Goal: Task Accomplishment & Management: Use online tool/utility

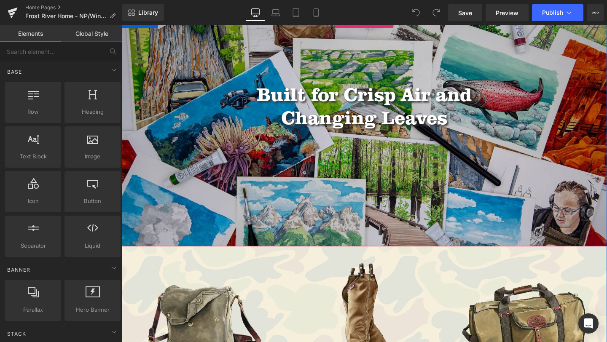
scroll to position [46, 0]
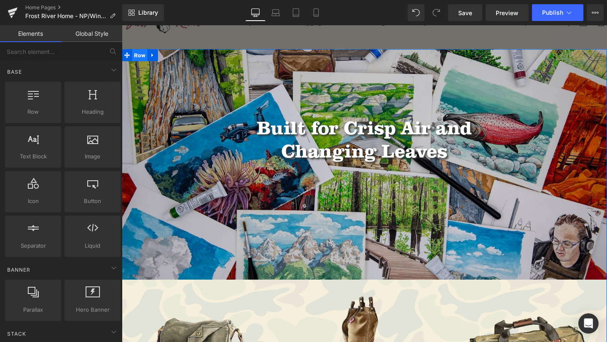
click at [141, 55] on span "Row" at bounding box center [141, 57] width 16 height 13
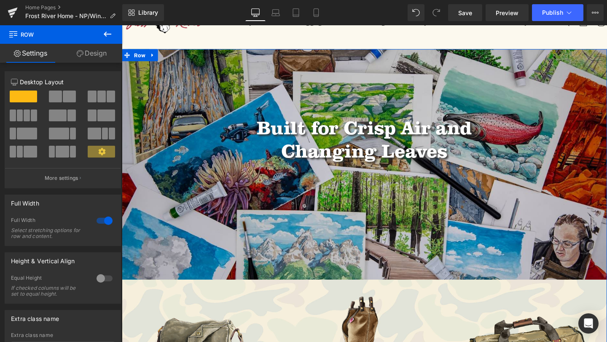
click at [85, 53] on link "Design" at bounding box center [91, 53] width 61 height 19
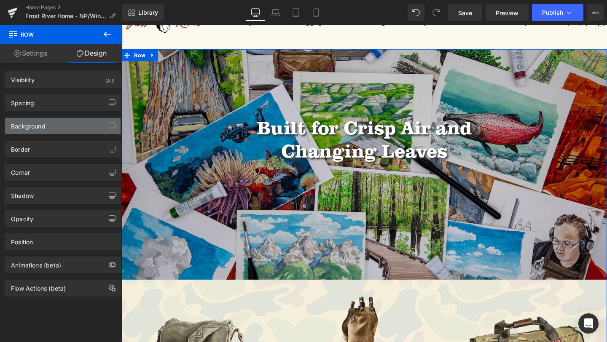
click at [50, 123] on div "Background" at bounding box center [62, 126] width 115 height 16
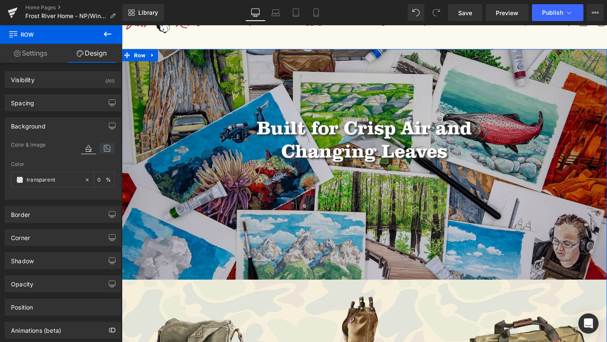
click at [102, 148] on icon at bounding box center [106, 148] width 15 height 11
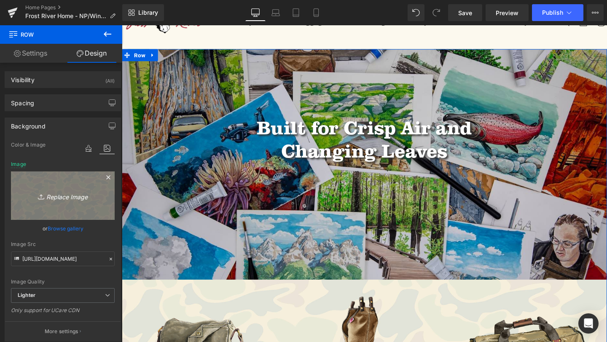
click at [64, 195] on icon "Replace Image" at bounding box center [62, 195] width 67 height 11
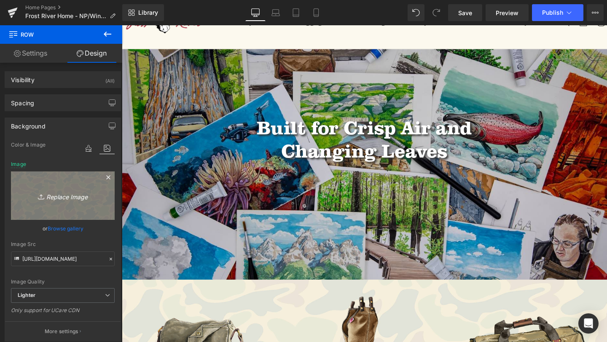
type input "C:\fakepath\PatchPatternBackground150.jpg"
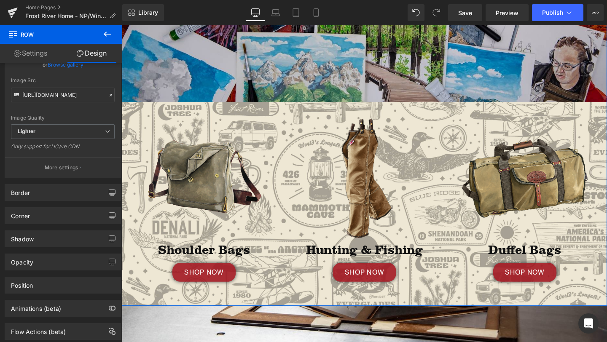
scroll to position [186, 0]
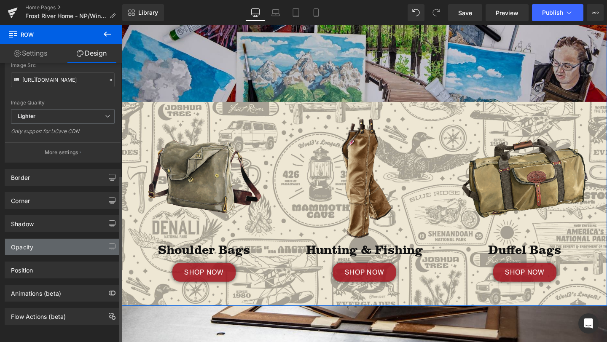
click at [57, 240] on div "Opacity" at bounding box center [62, 247] width 115 height 16
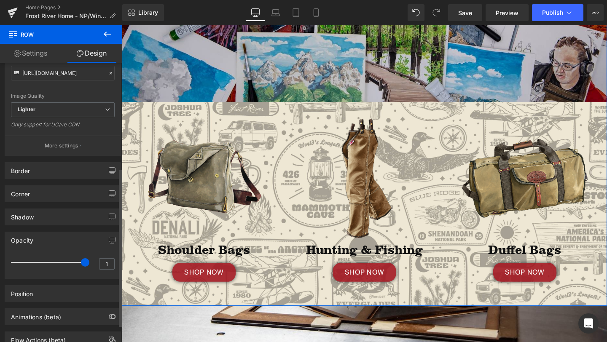
drag, startPoint x: 82, startPoint y: 263, endPoint x: 94, endPoint y: 265, distance: 12.3
click at [94, 265] on div "1" at bounding box center [63, 265] width 104 height 22
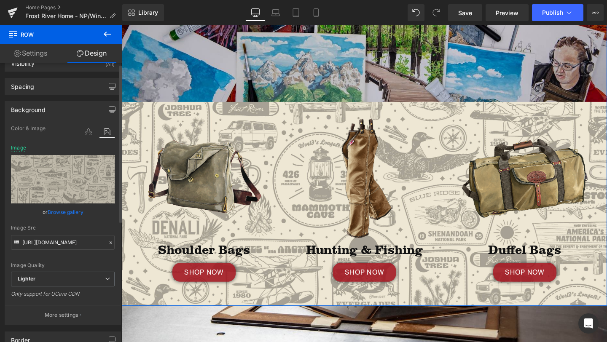
scroll to position [0, 0]
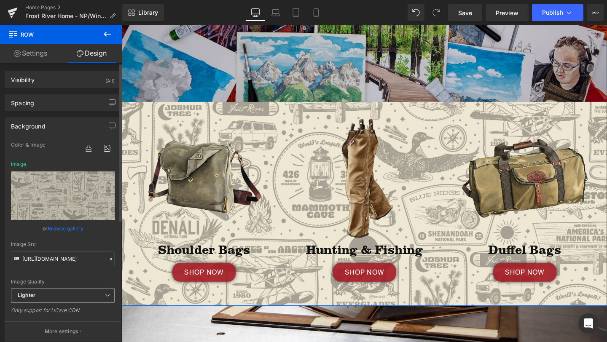
click at [66, 296] on span "Lighter" at bounding box center [63, 295] width 104 height 15
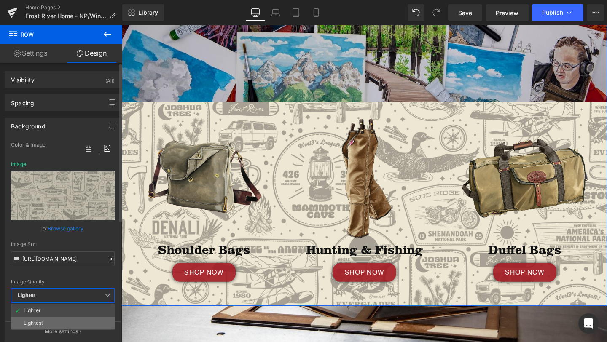
click at [60, 320] on li "Lightest" at bounding box center [63, 323] width 104 height 13
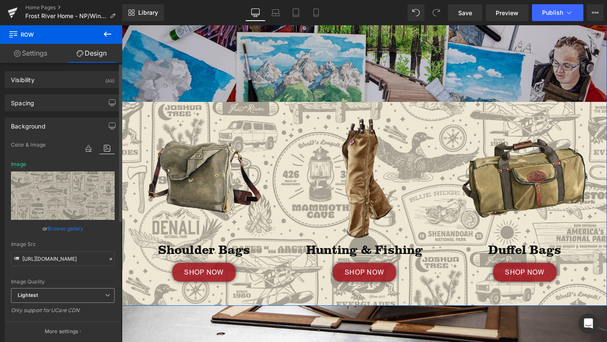
click at [73, 293] on span "Lightest" at bounding box center [63, 295] width 104 height 15
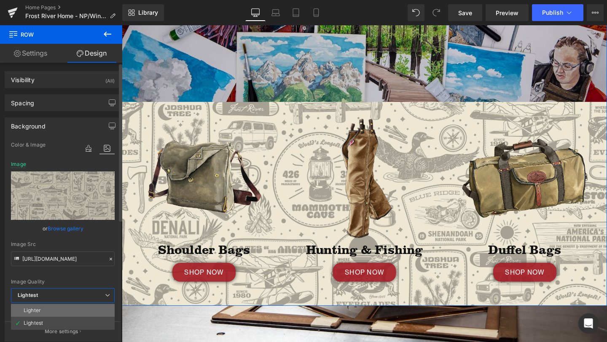
click at [68, 306] on li "Lighter" at bounding box center [63, 310] width 104 height 13
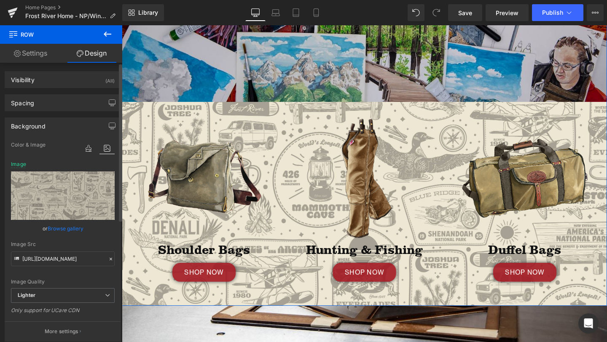
click at [79, 276] on div "Image Quality Lighter Lightest Lighter Lighter Lightest Only support for UCare …" at bounding box center [63, 214] width 104 height 148
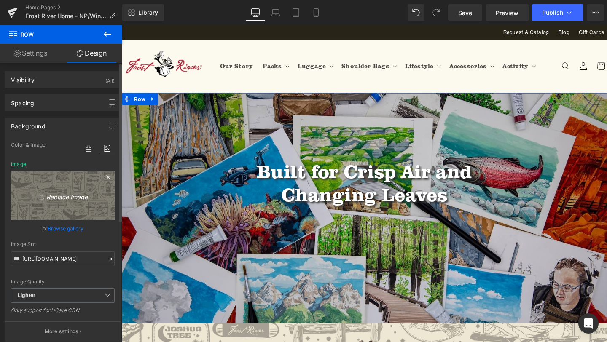
click at [66, 189] on link "Replace Image" at bounding box center [63, 195] width 104 height 48
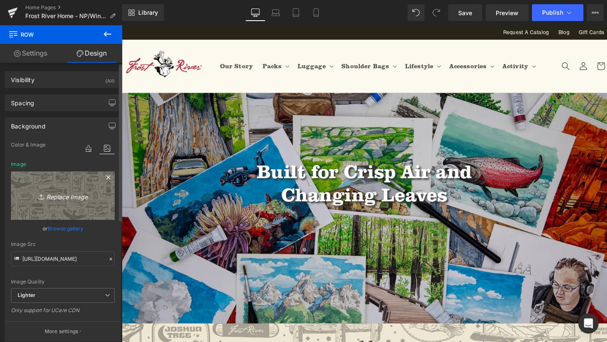
type input "C:\fakepath\PatchPatternBackground10.jpg"
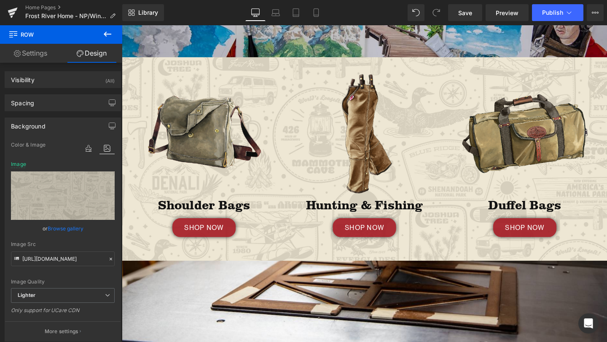
scroll to position [243, 0]
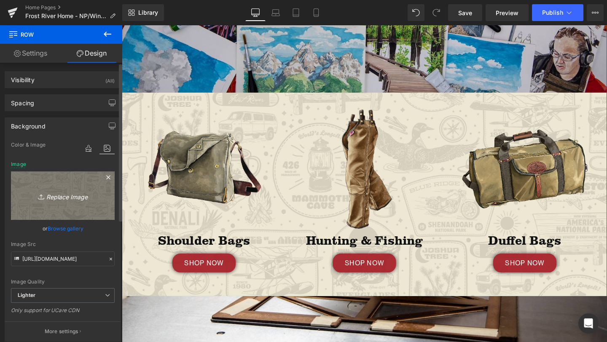
click at [62, 194] on icon "Replace Image" at bounding box center [62, 195] width 67 height 11
type input "C:\fakepath\PatchPatternBackground5.jpg"
click at [64, 204] on link "Replace Image" at bounding box center [63, 195] width 104 height 48
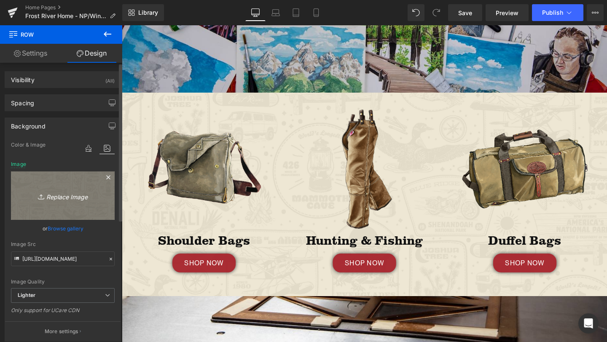
type input "C:\fakepath\PatchPatternBackground10.jpg"
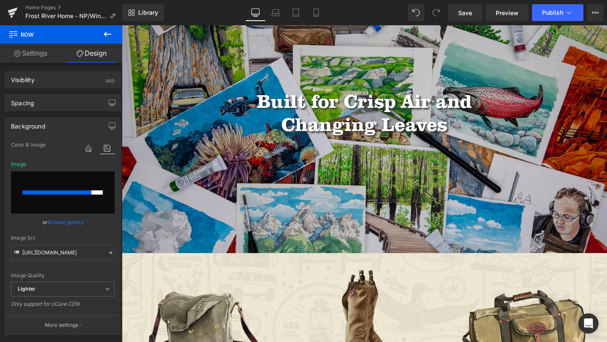
scroll to position [0, 0]
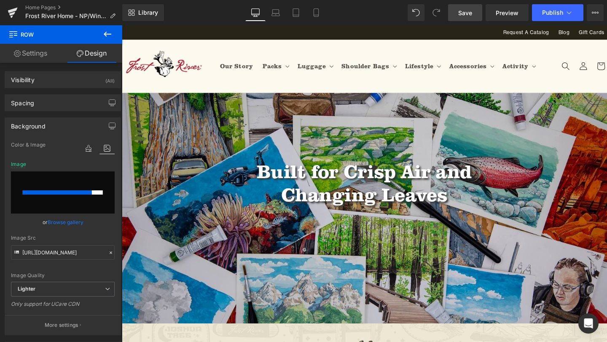
click at [458, 14] on link "Save" at bounding box center [465, 12] width 34 height 17
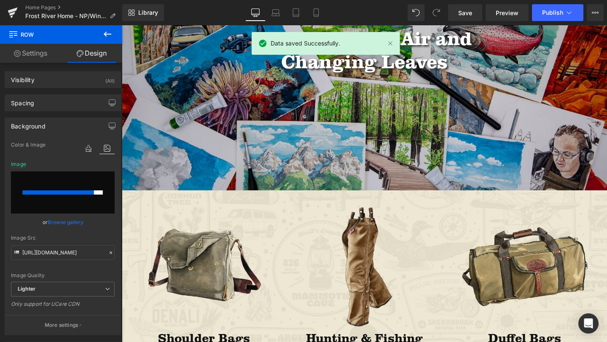
scroll to position [139, 0]
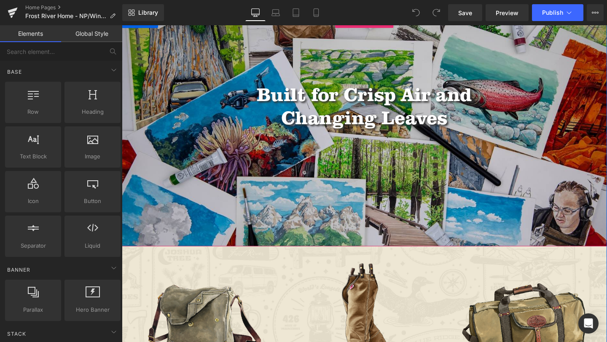
scroll to position [4, 0]
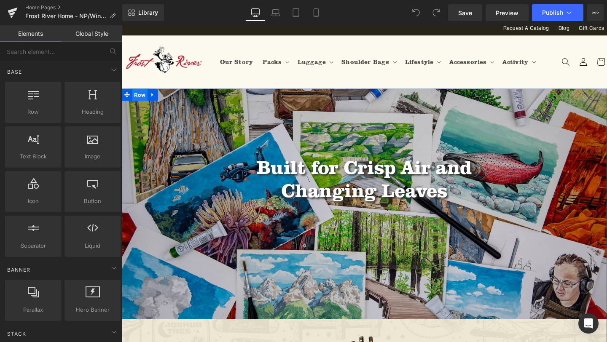
click at [140, 98] on span "Row" at bounding box center [141, 98] width 16 height 13
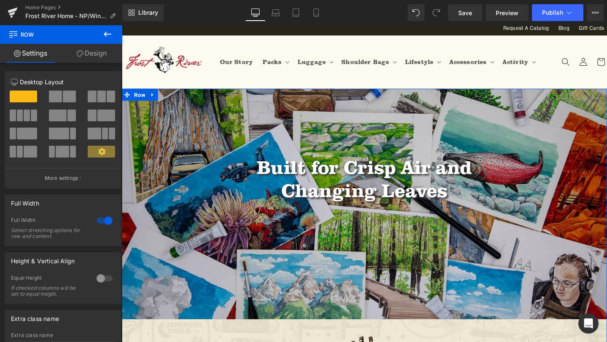
click at [93, 47] on link "Design" at bounding box center [91, 53] width 61 height 19
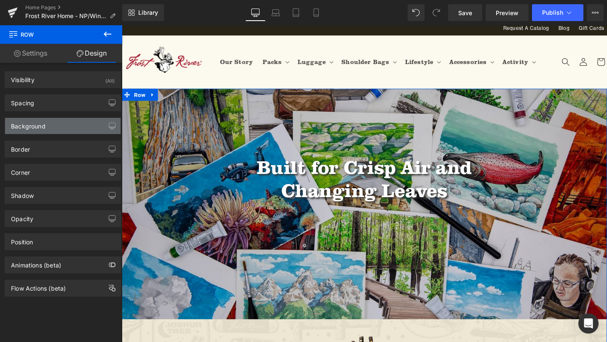
click at [46, 125] on div "Background" at bounding box center [62, 126] width 115 height 16
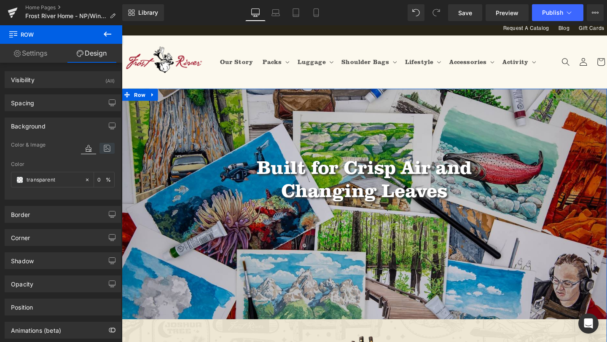
click at [99, 143] on icon at bounding box center [106, 148] width 15 height 11
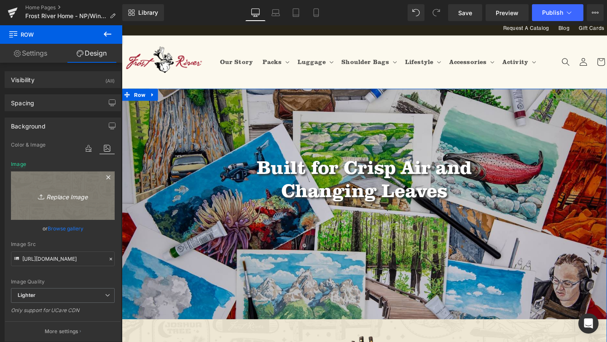
click at [69, 196] on icon "Replace Image" at bounding box center [62, 195] width 67 height 11
type input "C:\fakepath\PatchPatternBackground10.jpg"
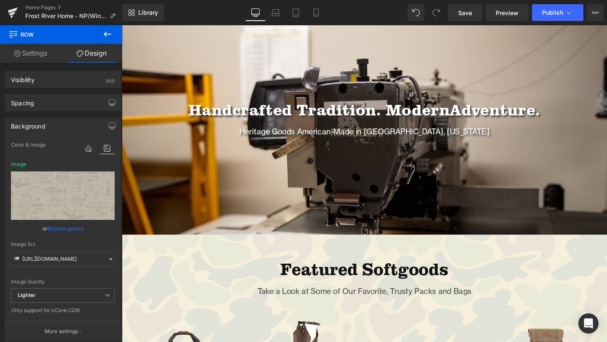
scroll to position [570, 0]
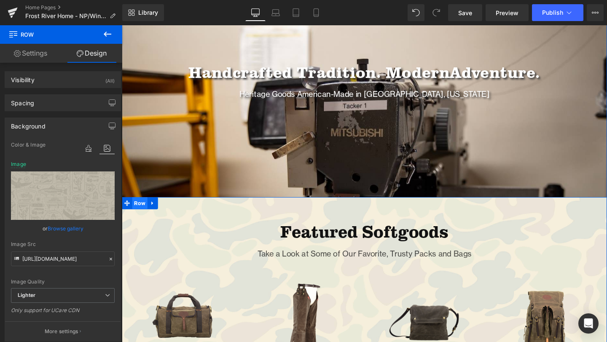
click at [139, 213] on span "Row" at bounding box center [141, 212] width 16 height 13
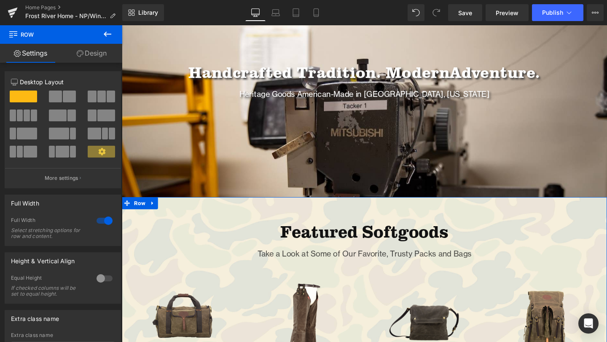
click at [97, 54] on link "Design" at bounding box center [91, 53] width 61 height 19
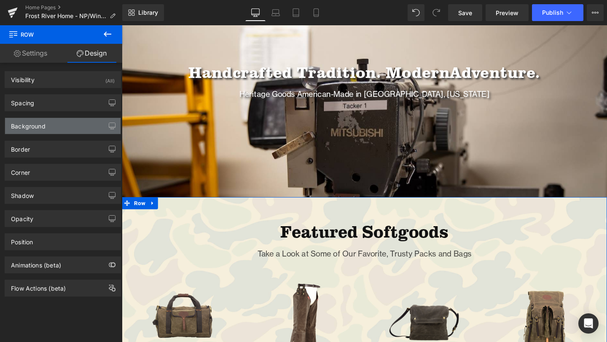
click at [51, 131] on div "Background" at bounding box center [62, 126] width 115 height 16
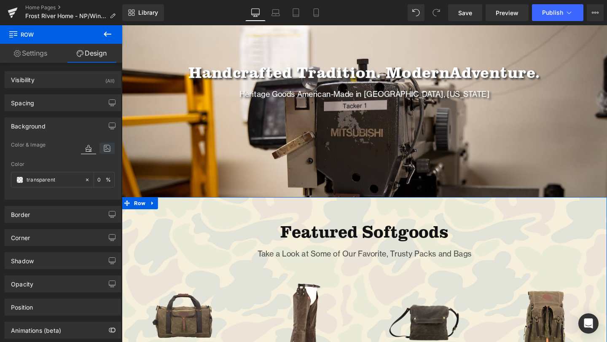
click at [102, 148] on icon at bounding box center [106, 148] width 15 height 11
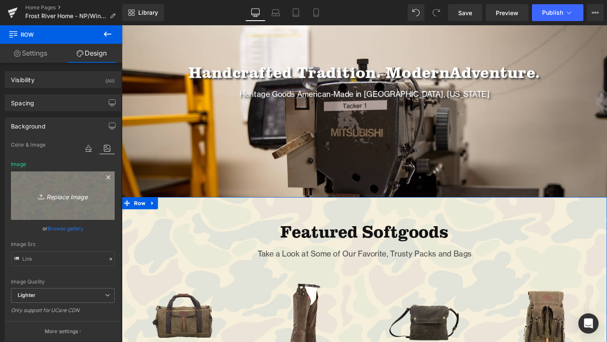
click at [62, 203] on link "Replace Image" at bounding box center [63, 195] width 104 height 48
type input "C:\fakepath\PatchPatternBackground10.jpg"
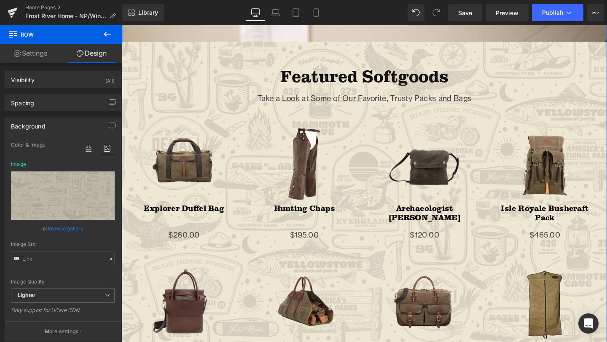
scroll to position [738, 0]
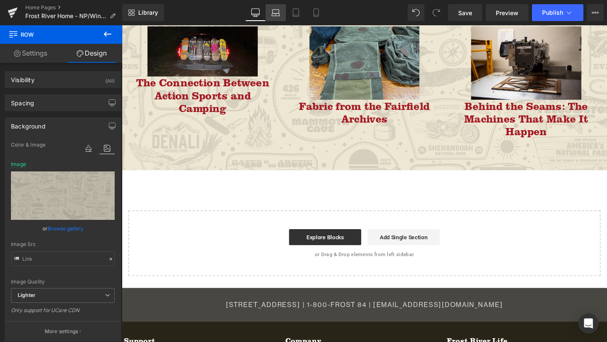
click at [273, 8] on link "Laptop" at bounding box center [275, 12] width 20 height 17
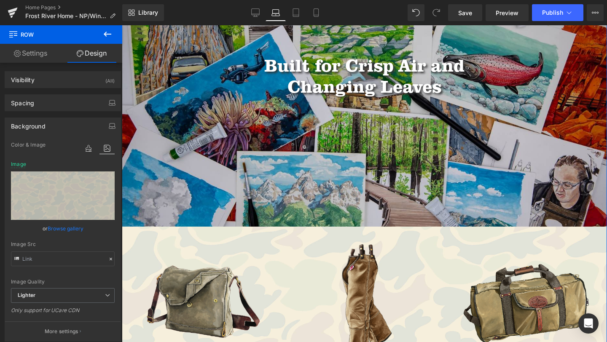
scroll to position [0, 0]
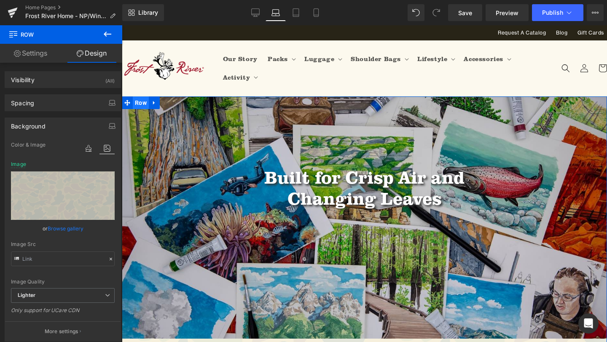
click at [140, 101] on span "Row" at bounding box center [141, 102] width 16 height 13
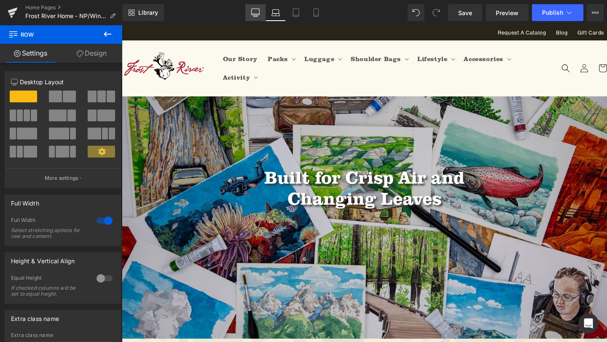
click at [260, 11] on link "Desktop" at bounding box center [255, 12] width 20 height 17
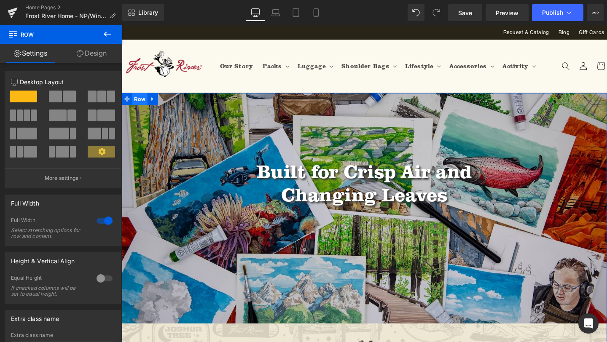
click at [137, 104] on span "Row" at bounding box center [141, 102] width 16 height 13
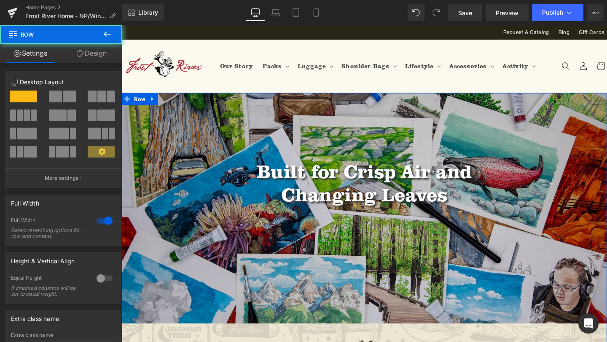
click at [99, 55] on link "Design" at bounding box center [91, 53] width 61 height 19
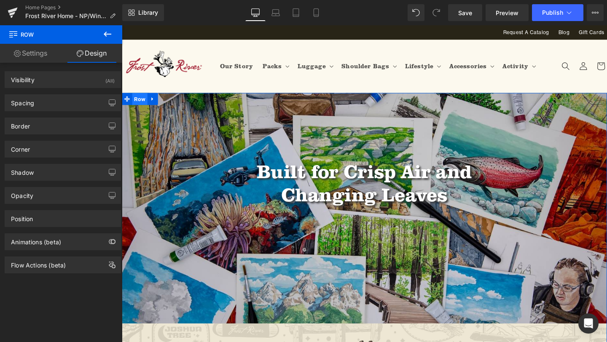
click at [142, 102] on span "Row" at bounding box center [141, 102] width 16 height 13
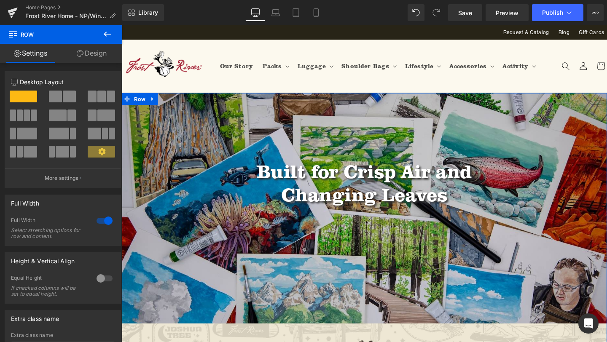
click at [93, 52] on link "Design" at bounding box center [91, 53] width 61 height 19
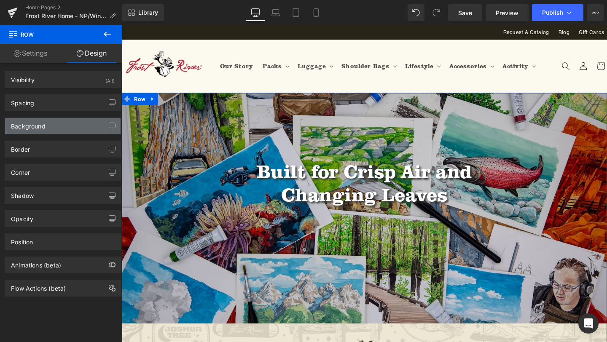
click at [50, 126] on div "Background" at bounding box center [62, 126] width 115 height 16
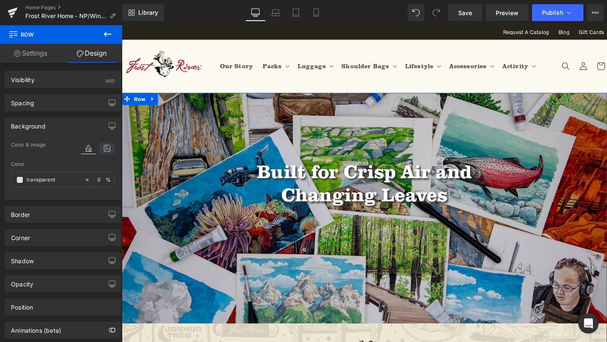
click at [104, 150] on icon at bounding box center [106, 148] width 15 height 11
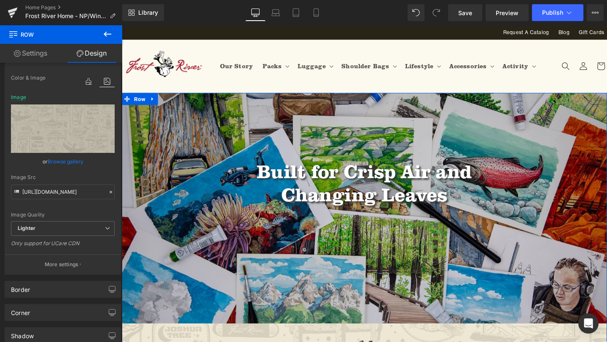
scroll to position [77, 0]
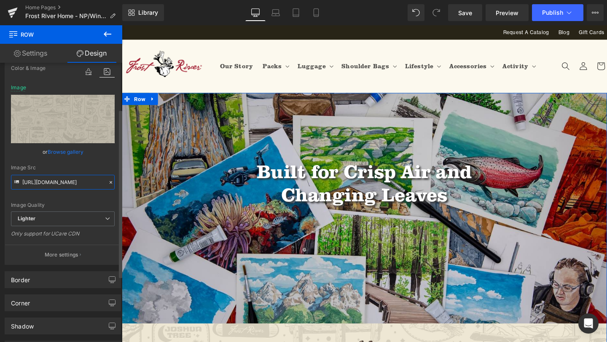
drag, startPoint x: 22, startPoint y: 183, endPoint x: 59, endPoint y: 208, distance: 45.2
click at [59, 208] on div "Color & Image color Color transparent 0 % Image Replace Image Upload image or B…" at bounding box center [62, 163] width 115 height 201
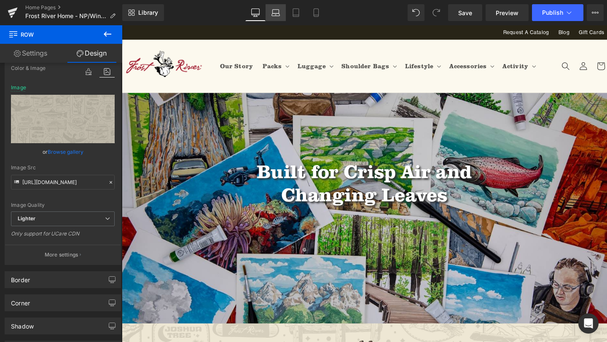
click at [277, 10] on icon at bounding box center [275, 12] width 8 height 8
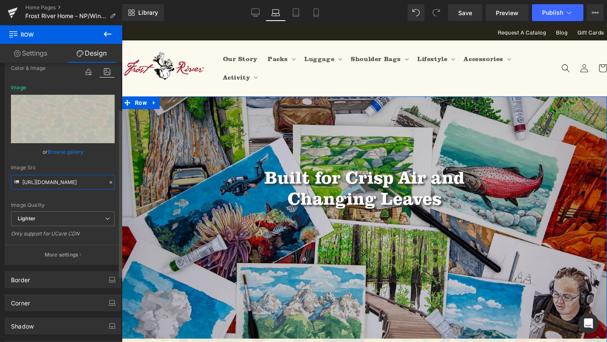
click at [62, 184] on input "[URL][DOMAIN_NAME]" at bounding box center [63, 182] width 104 height 15
paste input "90b86b29-ad04-49b7-89fa-cbe0523d90d1/-/format/auto/-/preview/3000x3000/-/qualit…"
type input "[URL][DOMAIN_NAME]"
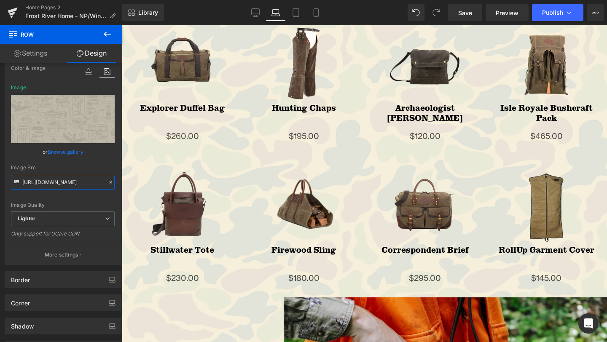
scroll to position [653, 0]
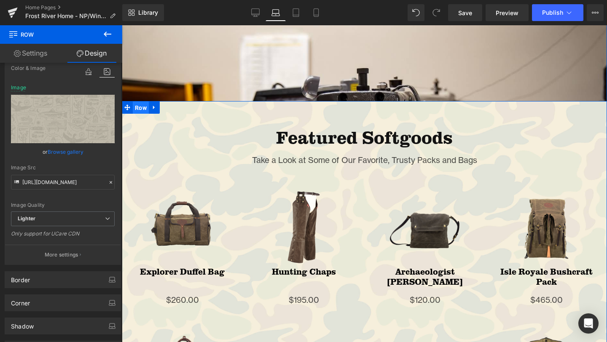
click at [138, 106] on span "Row" at bounding box center [141, 108] width 16 height 13
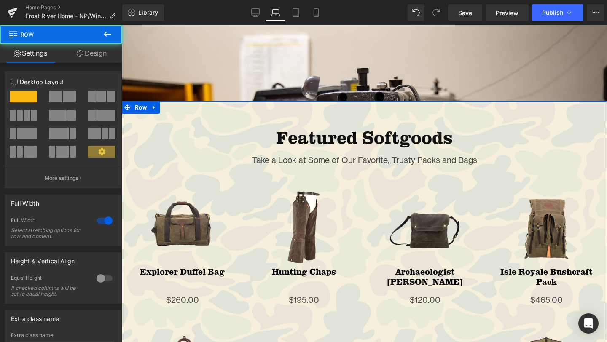
click at [93, 51] on link "Design" at bounding box center [91, 53] width 61 height 19
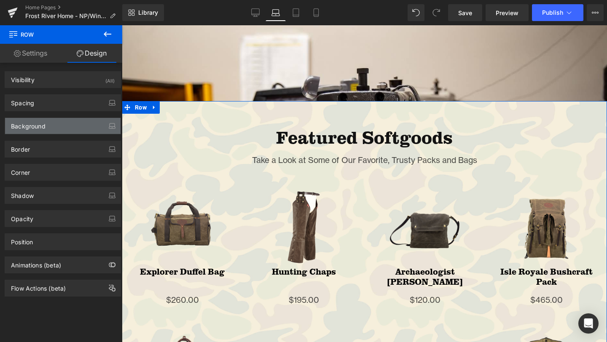
click at [59, 123] on div "Background" at bounding box center [62, 126] width 115 height 16
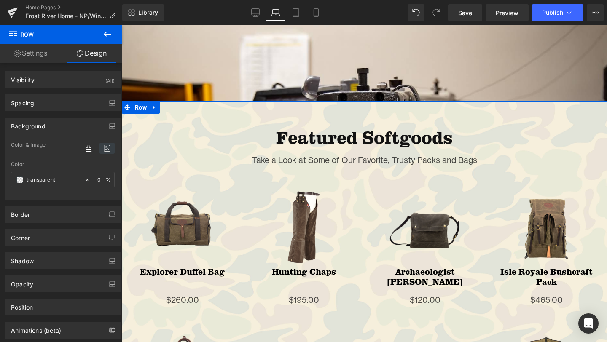
click at [105, 150] on icon at bounding box center [106, 148] width 15 height 11
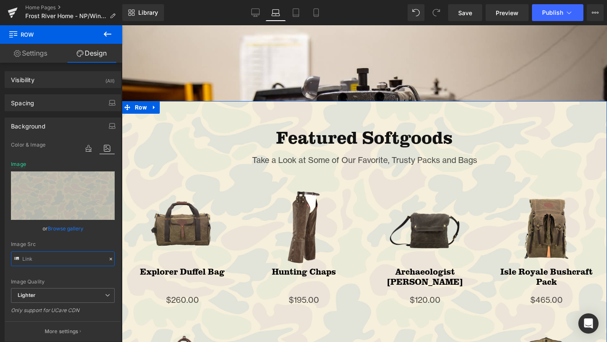
click at [63, 262] on input "text" at bounding box center [63, 258] width 104 height 15
paste input "90b86b29-ad04-49b7-89fa-cbe0523d90d1/-/format/auto/-/preview/3000x3000/-/qualit…"
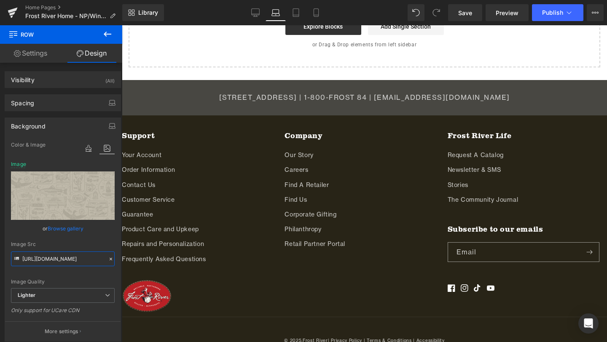
scroll to position [2330, 0]
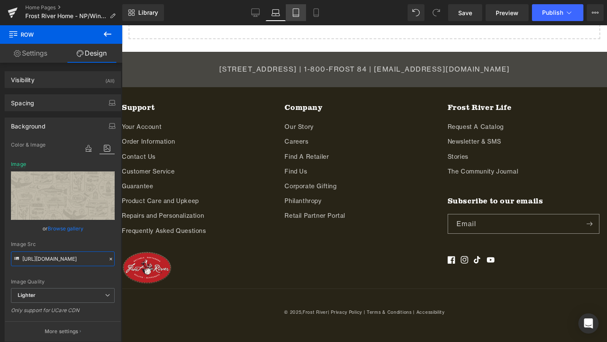
type input "[URL][DOMAIN_NAME]"
click at [299, 11] on icon at bounding box center [295, 12] width 8 height 8
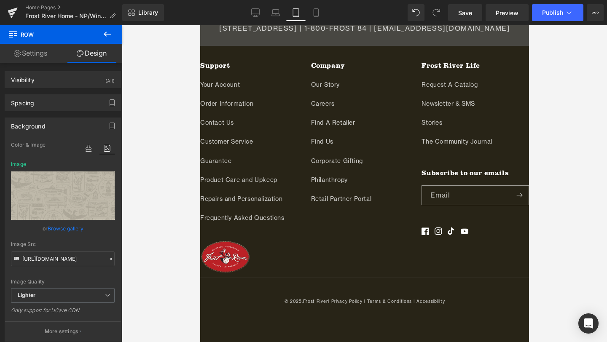
scroll to position [867, 0]
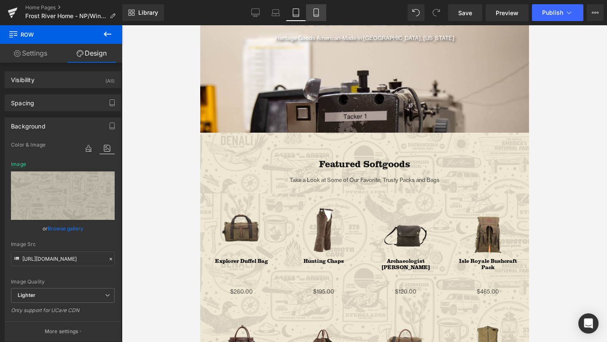
click at [318, 13] on icon at bounding box center [316, 12] width 8 height 8
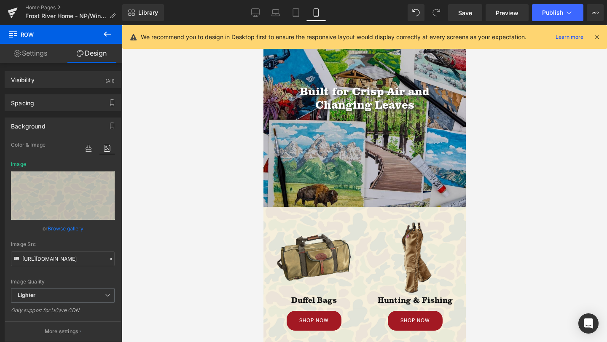
scroll to position [0, 0]
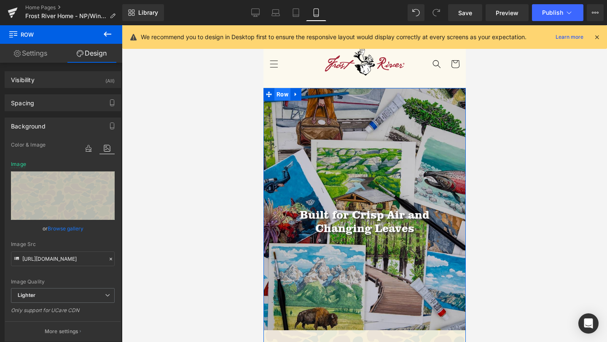
click at [279, 93] on span "Row" at bounding box center [282, 94] width 16 height 13
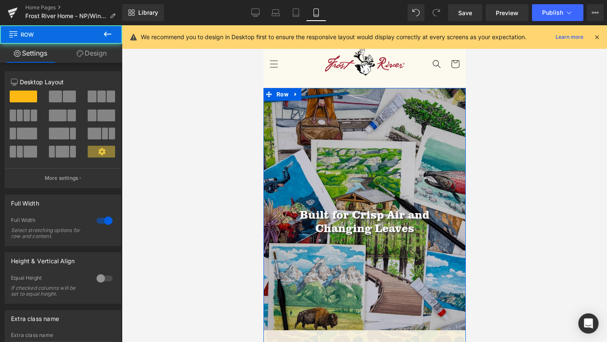
click at [83, 51] on link "Design" at bounding box center [91, 53] width 61 height 19
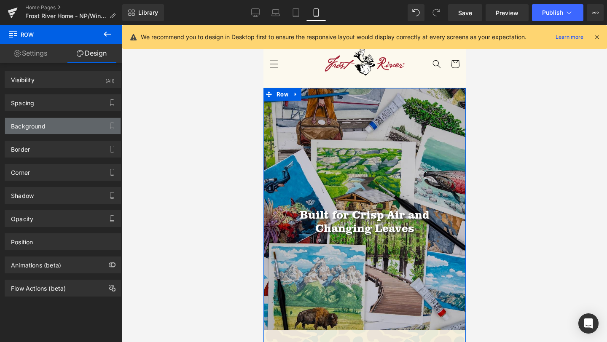
click at [64, 124] on div "Background" at bounding box center [62, 126] width 115 height 16
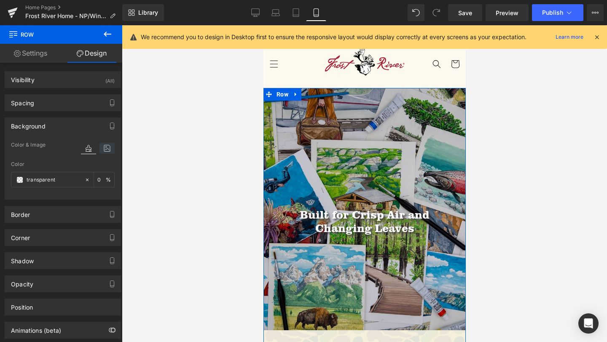
click at [106, 146] on icon at bounding box center [106, 148] width 15 height 11
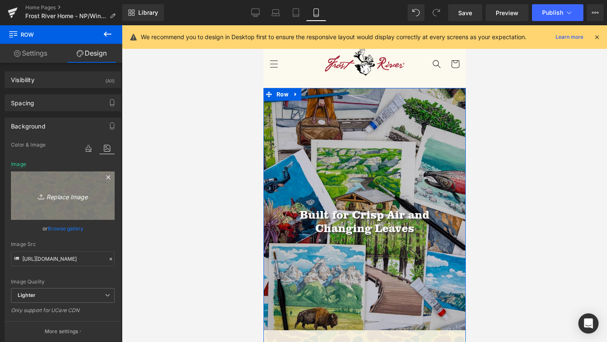
click at [65, 183] on link "Replace Image" at bounding box center [63, 195] width 104 height 48
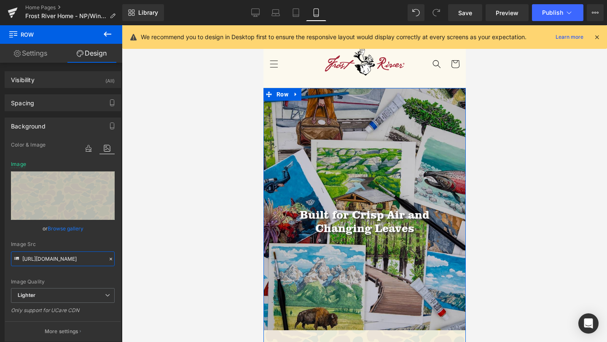
click at [64, 258] on input "[URL][DOMAIN_NAME]" at bounding box center [63, 258] width 104 height 15
paste input "90b86b29-ad04-49b7-89fa-cbe0523d90d1/-/format/auto/-/preview/3000x3000/-/qualit…"
type input "[URL][DOMAIN_NAME]"
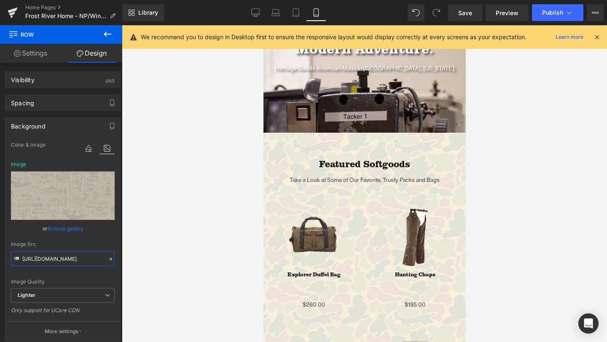
scroll to position [655, 0]
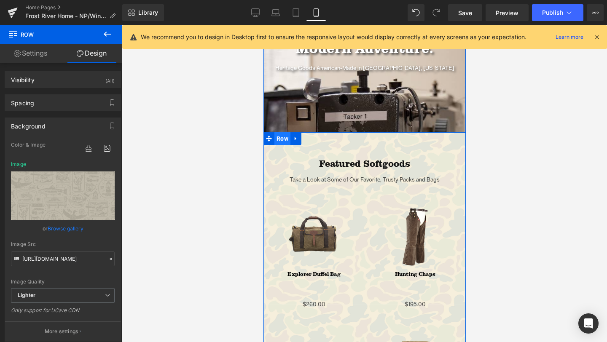
click at [277, 134] on span "Row" at bounding box center [282, 138] width 16 height 13
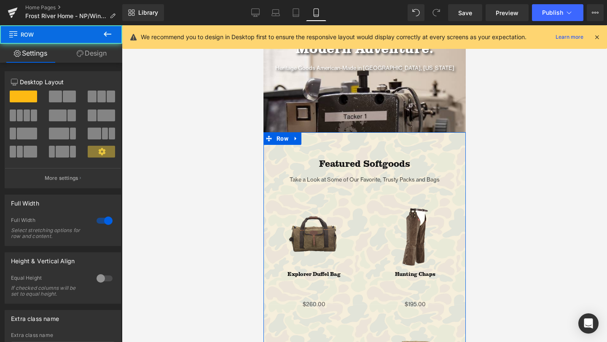
click at [94, 51] on link "Design" at bounding box center [91, 53] width 61 height 19
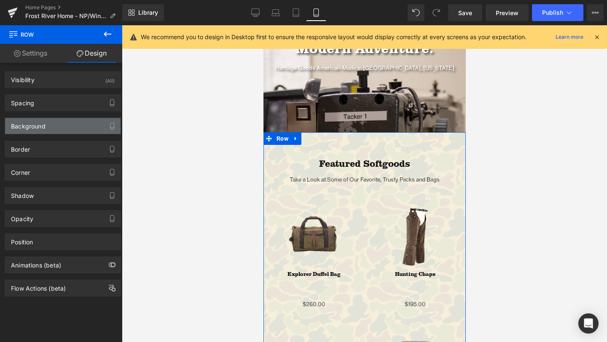
click at [63, 126] on div "Background" at bounding box center [62, 126] width 115 height 16
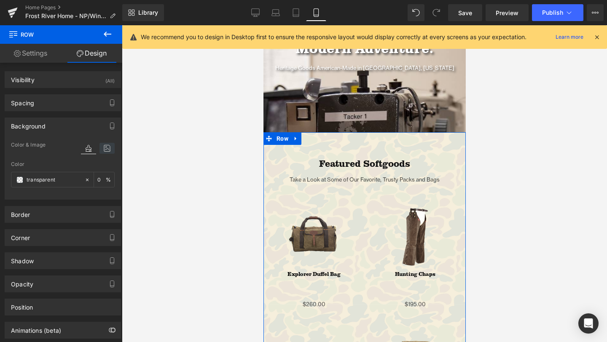
click at [102, 150] on icon at bounding box center [106, 148] width 15 height 11
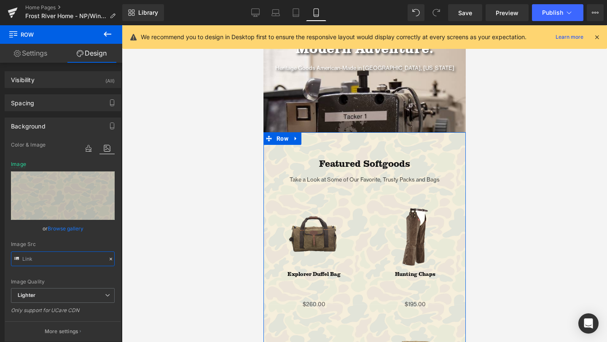
click at [57, 259] on input "text" at bounding box center [63, 258] width 104 height 15
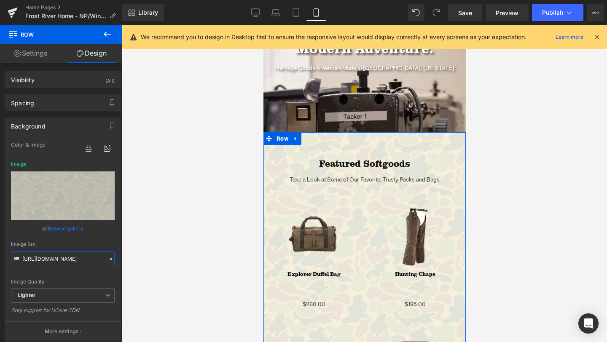
paste input "90b86b29-ad04-49b7-89fa-cbe0523d90d1/-/format/auto/-/preview/3000x3000/-/qualit…"
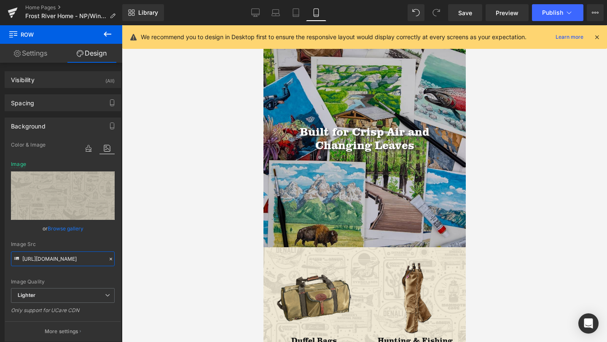
scroll to position [0, 0]
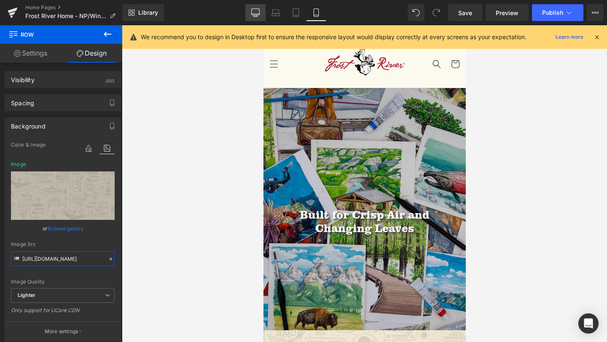
type input "[URL][DOMAIN_NAME]"
click at [254, 7] on link "Desktop" at bounding box center [255, 12] width 20 height 17
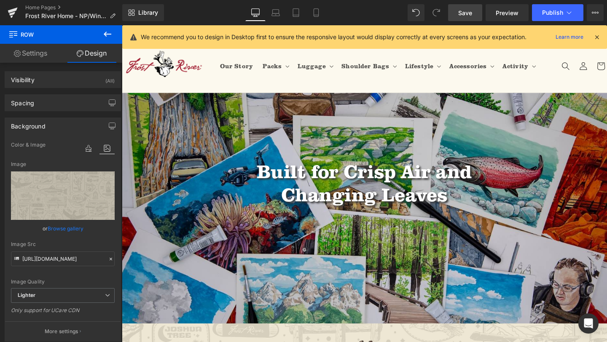
click at [473, 12] on link "Save" at bounding box center [465, 12] width 34 height 17
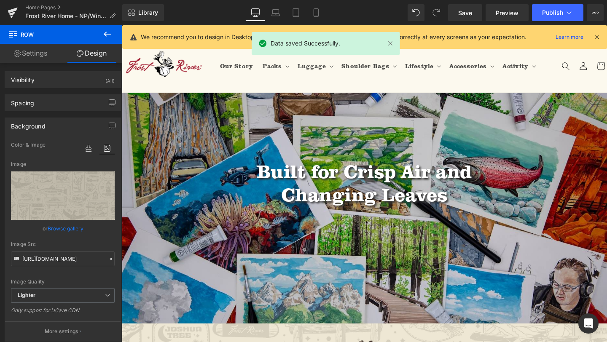
click at [595, 35] on icon at bounding box center [597, 37] width 8 height 8
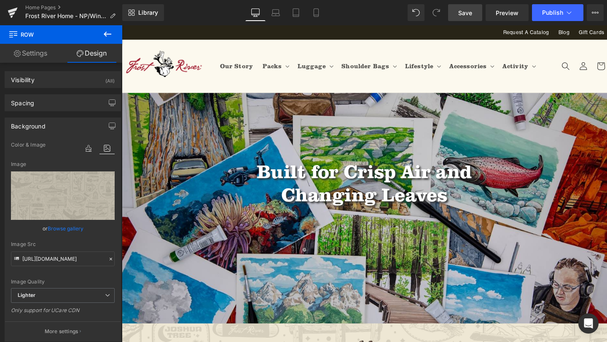
click at [462, 13] on span "Save" at bounding box center [465, 12] width 14 height 9
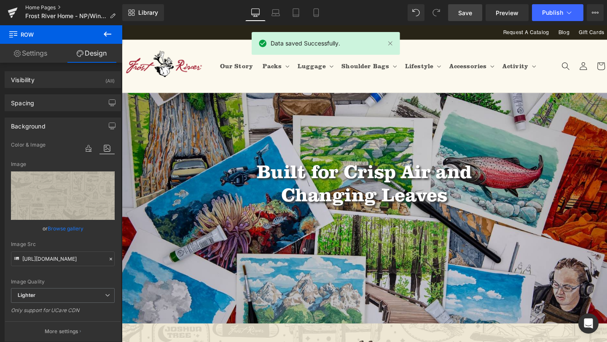
click at [41, 5] on link "Home Pages" at bounding box center [73, 7] width 97 height 7
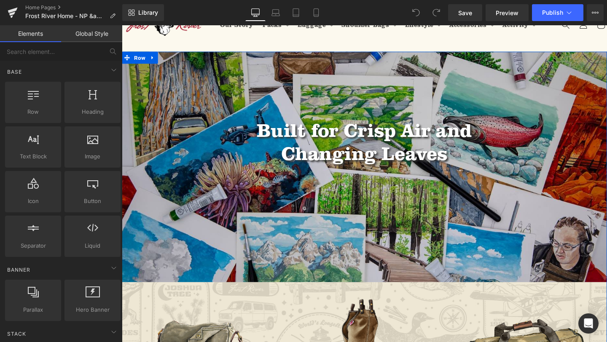
scroll to position [43, 0]
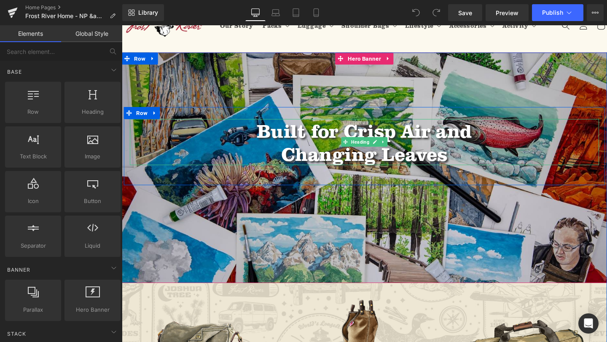
click at [377, 136] on h1 "Built for Crisp Air and" at bounding box center [376, 136] width 493 height 24
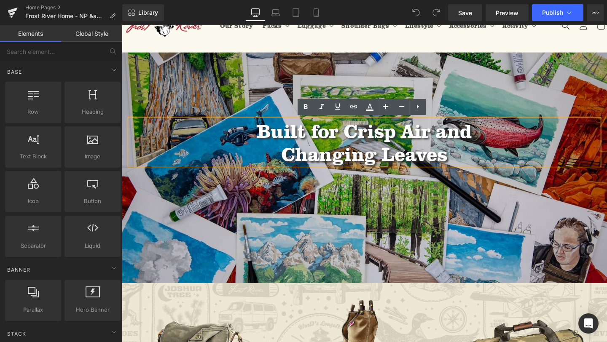
click at [375, 42] on header "Our Story Packs Packs All Packs Day Packs Bushcraft Packs" at bounding box center [376, 26] width 505 height 56
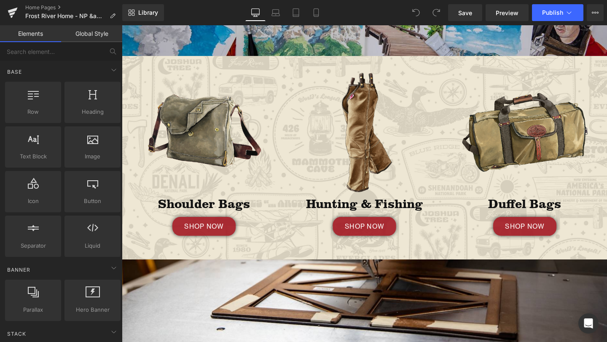
scroll to position [278, 0]
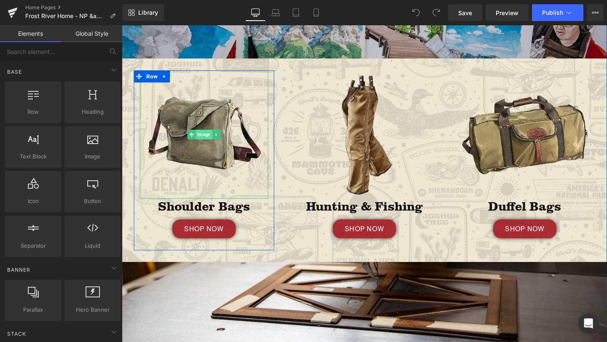
click at [205, 136] on span "Image" at bounding box center [207, 140] width 17 height 10
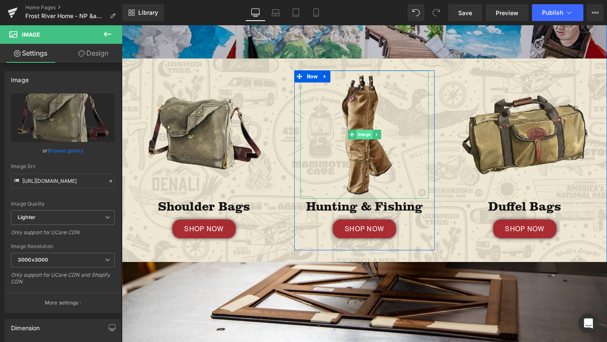
click at [376, 142] on span "Image" at bounding box center [376, 140] width 17 height 10
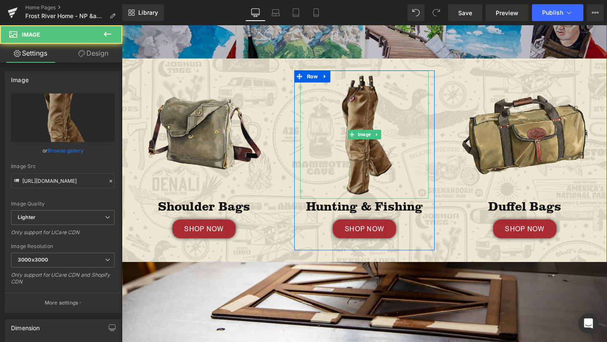
click at [373, 131] on img at bounding box center [376, 140] width 135 height 135
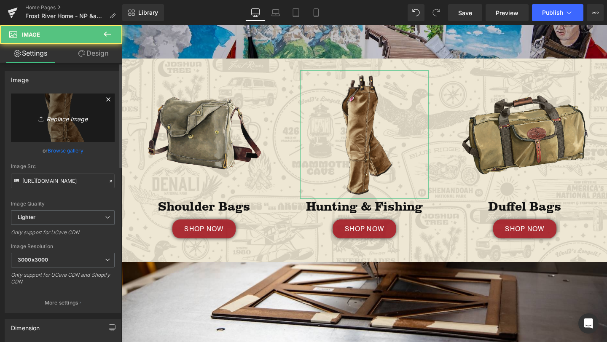
click at [52, 115] on icon "Replace Image" at bounding box center [62, 117] width 67 height 11
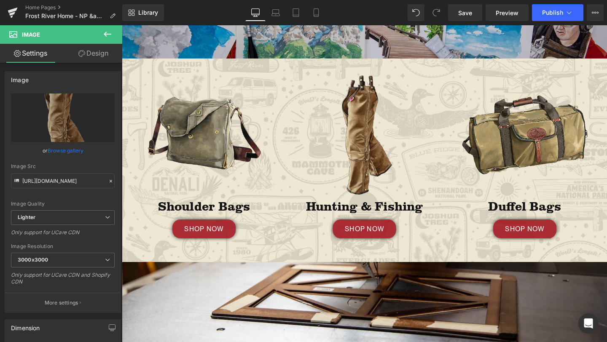
type input "C:\fakepath\935 Shop Apron.jpg"
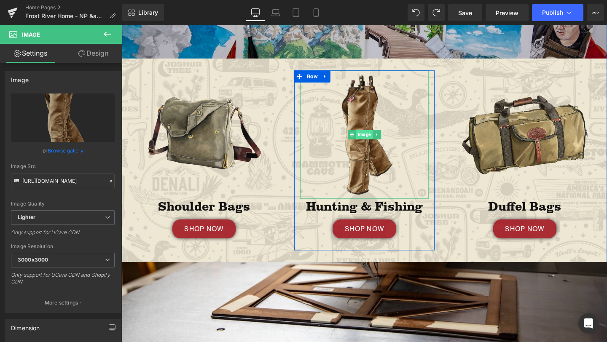
click at [376, 143] on span "Image" at bounding box center [376, 140] width 17 height 10
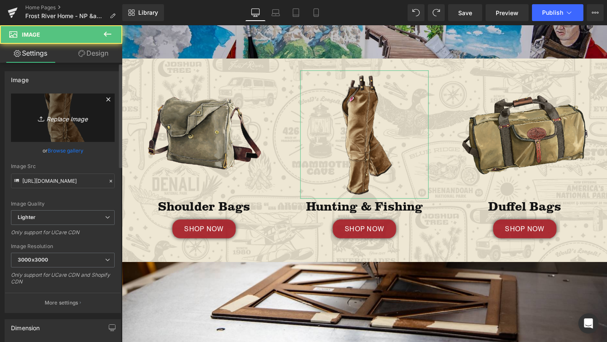
click at [69, 127] on link "Replace Image" at bounding box center [63, 118] width 104 height 48
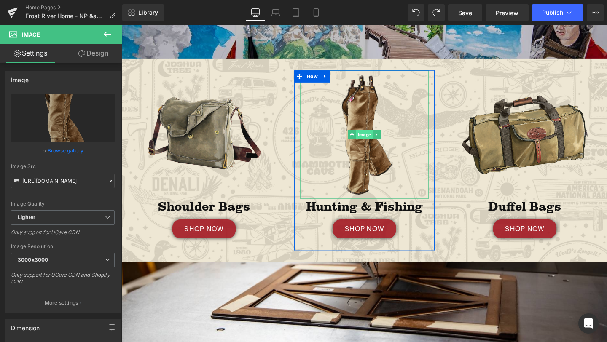
click at [371, 136] on span "Image" at bounding box center [376, 140] width 17 height 10
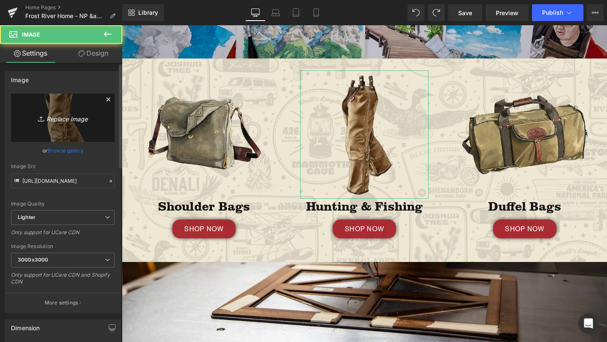
click at [60, 110] on link "Replace Image" at bounding box center [63, 118] width 104 height 48
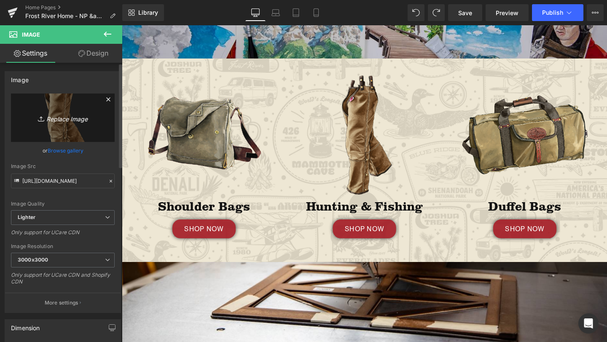
type input "C:\fakepath\summit-1.jpg"
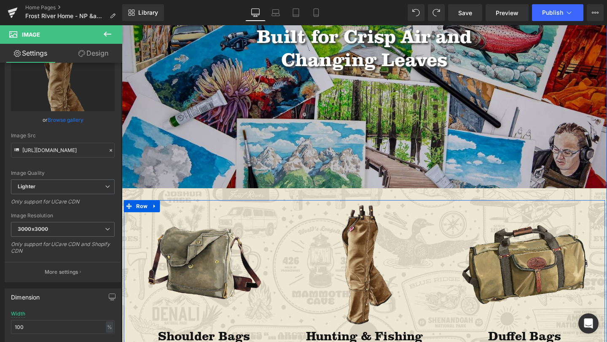
scroll to position [0, 0]
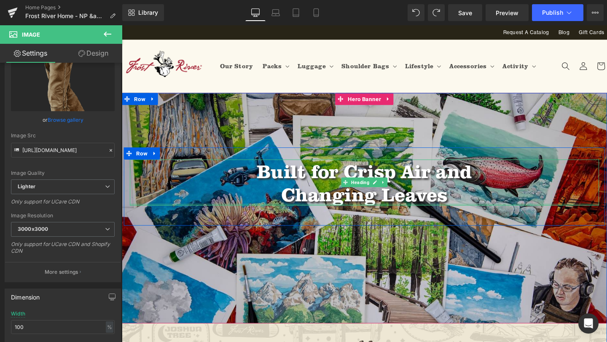
click at [388, 213] on div at bounding box center [376, 214] width 493 height 2
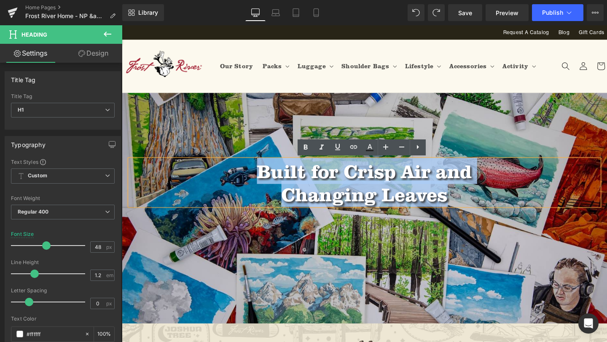
drag, startPoint x: 467, startPoint y: 201, endPoint x: 265, endPoint y: 172, distance: 203.4
click at [265, 172] on div "Built for Crisp Air and Changing Leaves" at bounding box center [376, 190] width 493 height 48
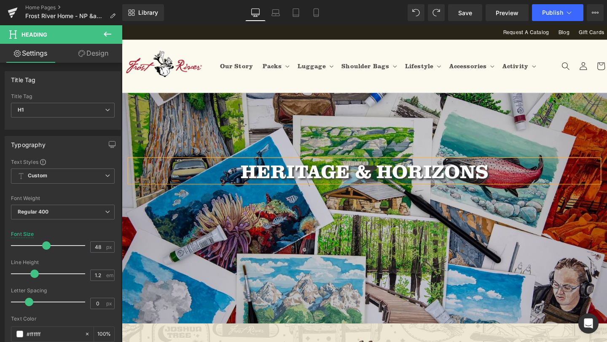
click at [297, 223] on div at bounding box center [377, 217] width 510 height 242
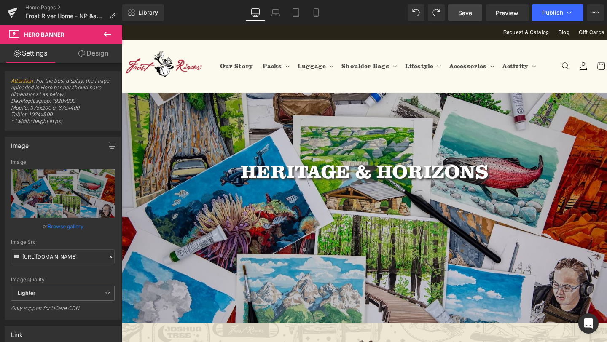
drag, startPoint x: 466, startPoint y: 13, endPoint x: 183, endPoint y: 152, distance: 315.1
click at [466, 13] on span "Save" at bounding box center [465, 12] width 14 height 9
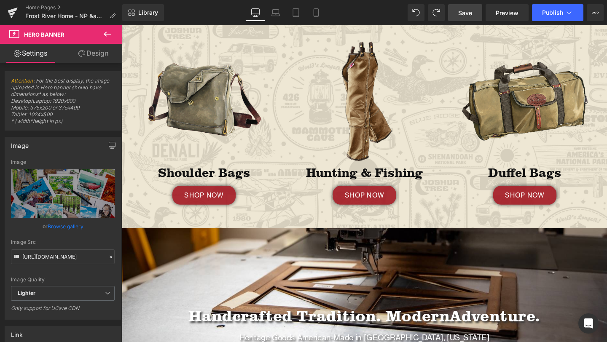
scroll to position [313, 0]
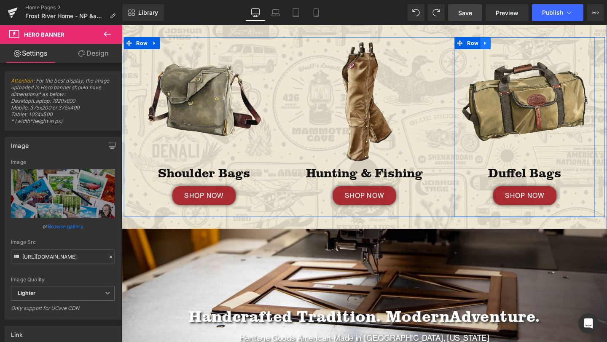
click at [503, 41] on icon at bounding box center [504, 44] width 6 height 6
click at [527, 43] on icon at bounding box center [526, 44] width 6 height 6
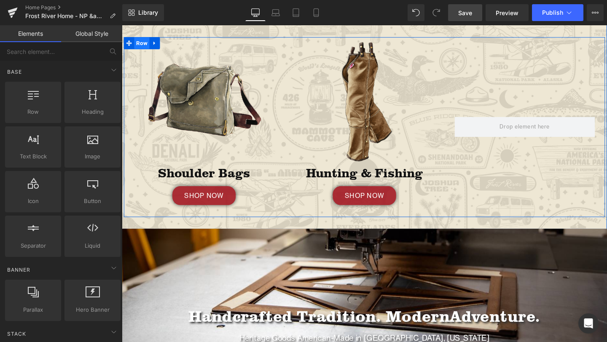
click at [137, 43] on span "Row" at bounding box center [143, 44] width 16 height 13
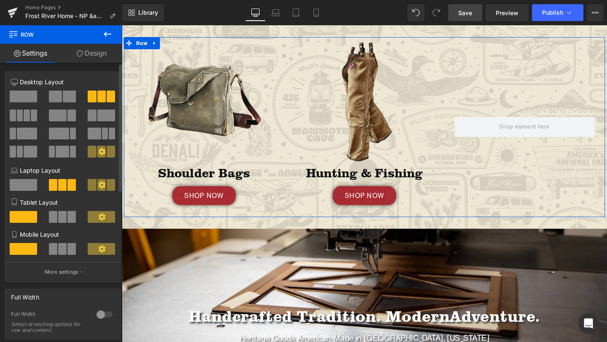
click at [65, 94] on span at bounding box center [69, 97] width 13 height 12
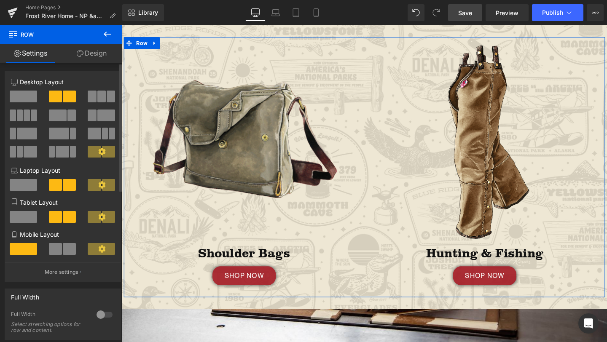
click at [69, 250] on span at bounding box center [69, 249] width 13 height 12
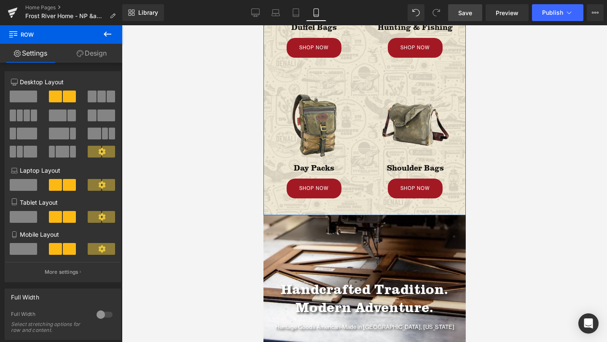
scroll to position [397, 0]
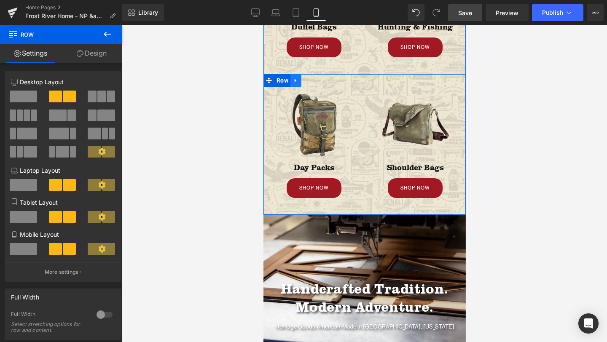
click at [293, 83] on icon at bounding box center [295, 80] width 6 height 6
click at [317, 81] on icon at bounding box center [317, 81] width 6 height 6
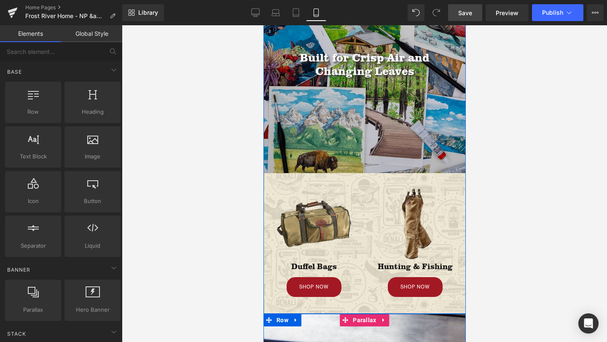
scroll to position [156, 0]
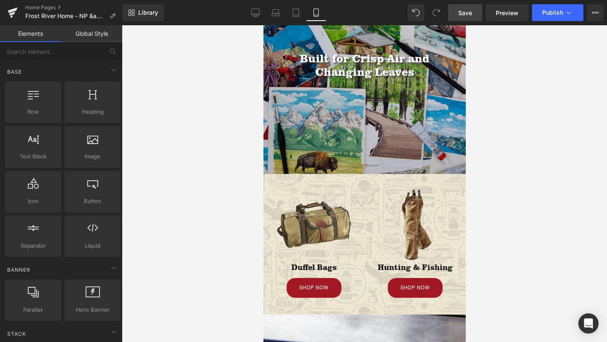
click at [461, 11] on span "Save" at bounding box center [465, 12] width 14 height 9
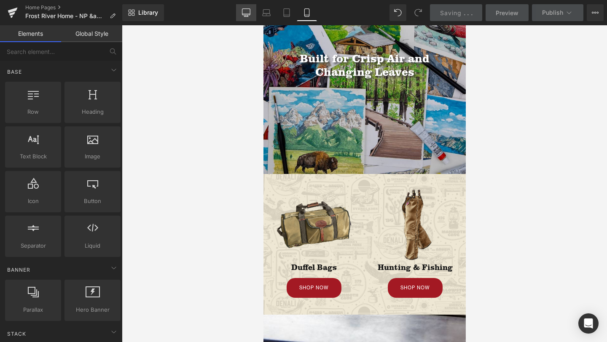
click at [246, 10] on icon at bounding box center [246, 12] width 8 height 8
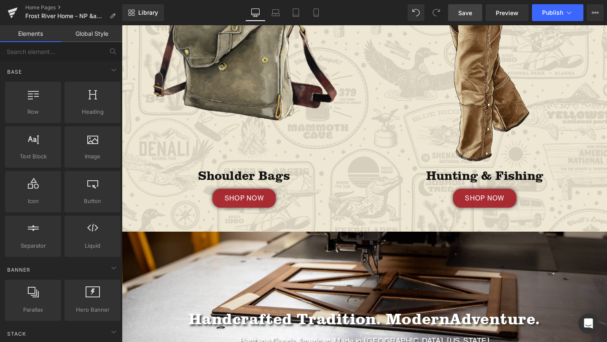
scroll to position [405, 0]
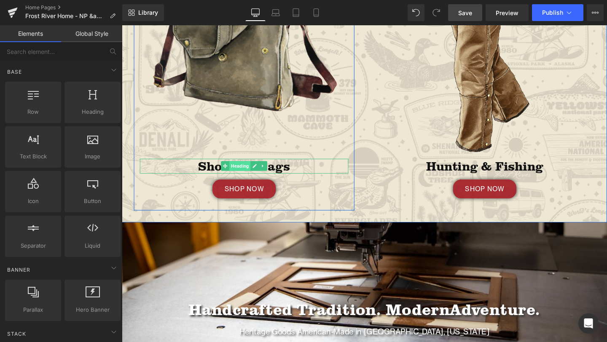
click at [245, 174] on span "Heading" at bounding box center [246, 173] width 22 height 10
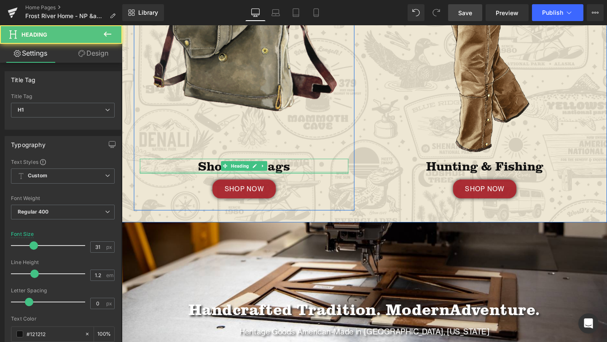
click at [300, 179] on div at bounding box center [250, 180] width 219 height 2
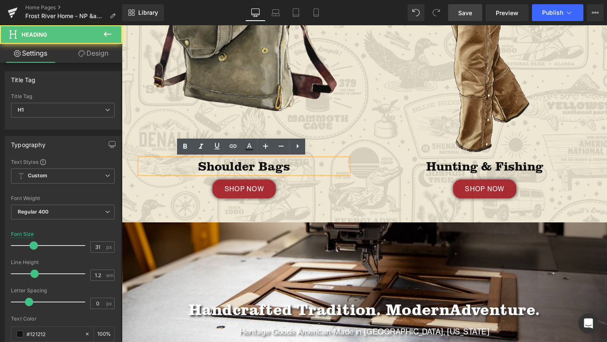
click at [306, 175] on h1 "Shoulder Bags" at bounding box center [250, 174] width 219 height 16
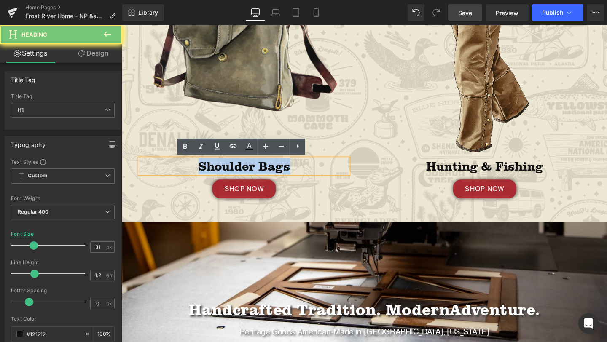
click at [306, 175] on h1 "Shoulder Bags" at bounding box center [250, 174] width 219 height 16
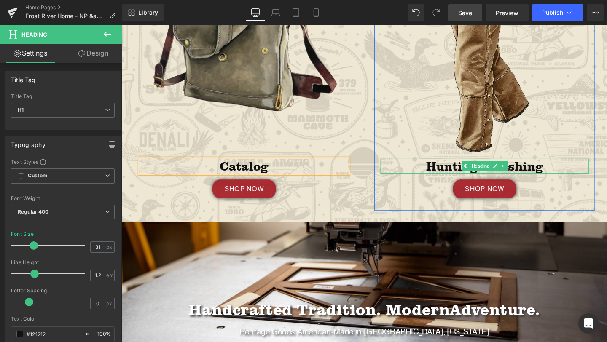
click at [548, 172] on h1 "Hunting & Fishing" at bounding box center [502, 174] width 219 height 16
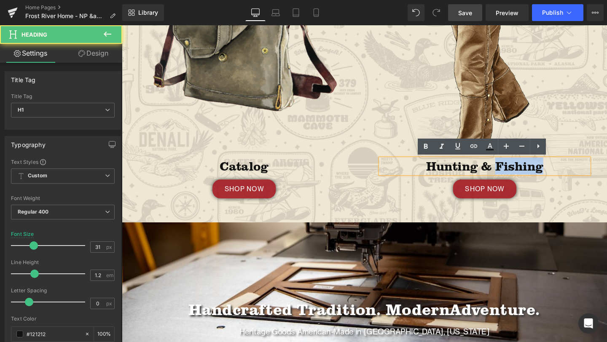
click at [548, 172] on h1 "Hunting & Fishing" at bounding box center [502, 174] width 219 height 16
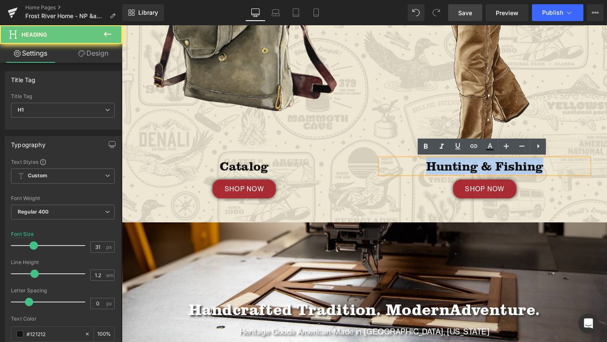
click at [548, 172] on h1 "Hunting & Fishing" at bounding box center [502, 174] width 219 height 16
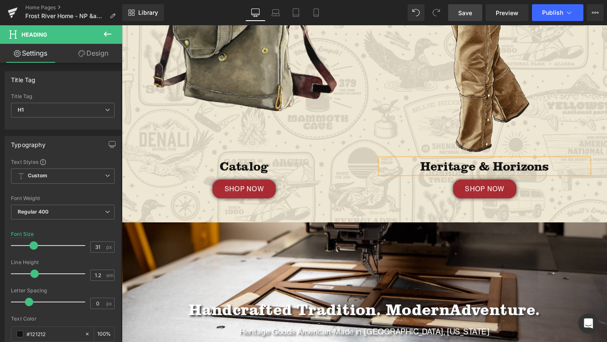
click at [379, 205] on div "Image Heritage & Horizons Heading SHOP NOW Button Row" at bounding box center [503, 83] width 253 height 273
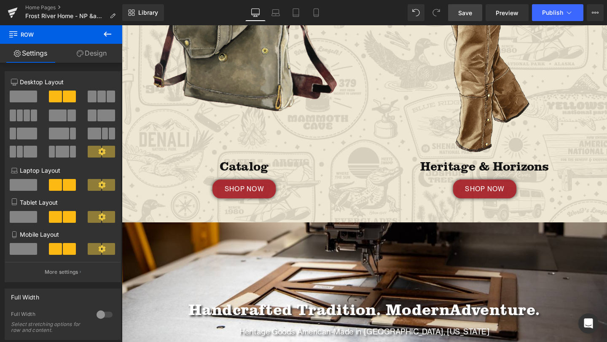
click at [462, 10] on span "Save" at bounding box center [465, 12] width 14 height 9
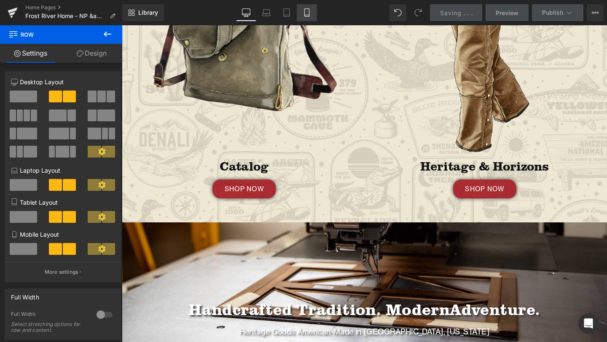
click at [312, 15] on link "Mobile" at bounding box center [307, 12] width 20 height 17
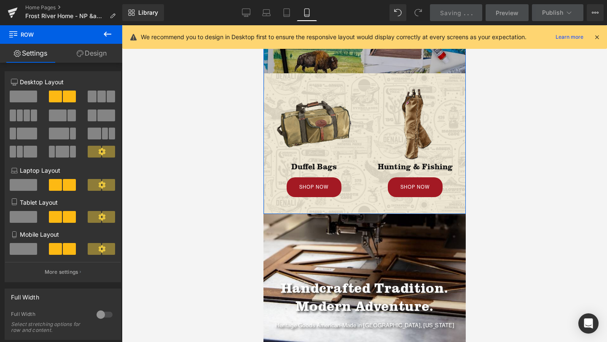
scroll to position [272, 0]
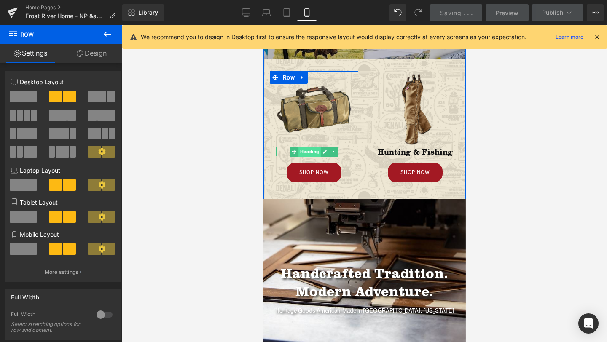
click at [314, 151] on span "Heading" at bounding box center [309, 152] width 22 height 10
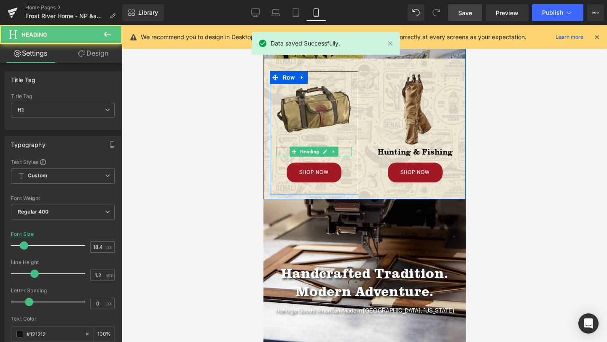
click at [343, 150] on h1 "Duffel Bags" at bounding box center [313, 151] width 76 height 9
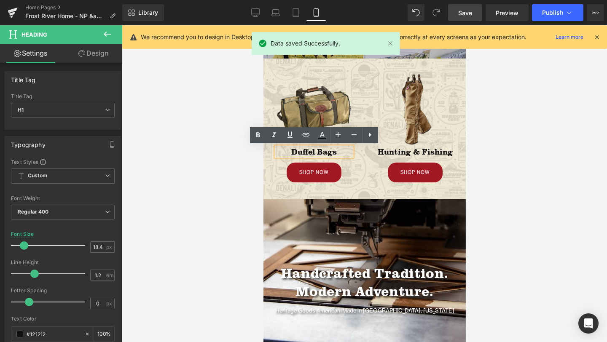
click at [343, 150] on h1 "Duffel Bags" at bounding box center [313, 151] width 76 height 9
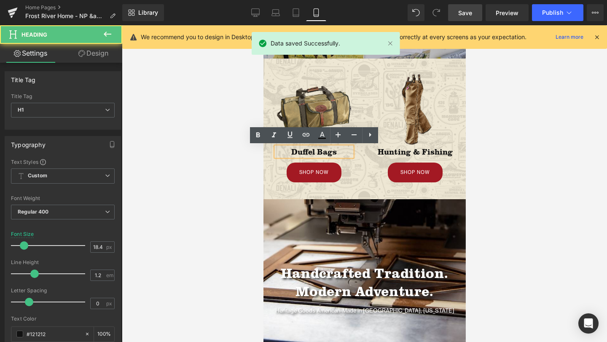
click at [343, 150] on h1 "Duffel Bags" at bounding box center [313, 151] width 76 height 9
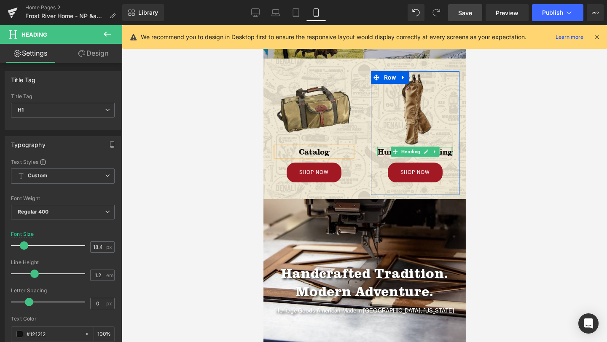
click at [450, 151] on h1 "Hunting & Fishing" at bounding box center [415, 151] width 76 height 9
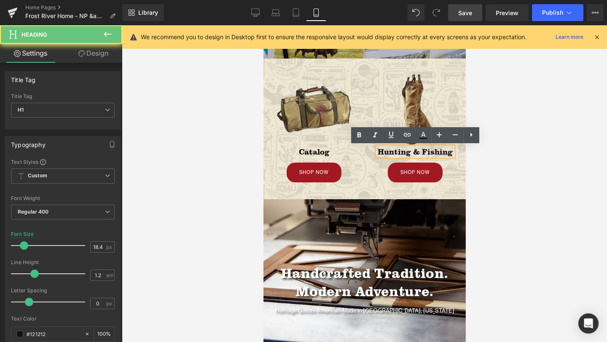
click at [449, 151] on h1 "Hunting & Fishing" at bounding box center [415, 151] width 76 height 9
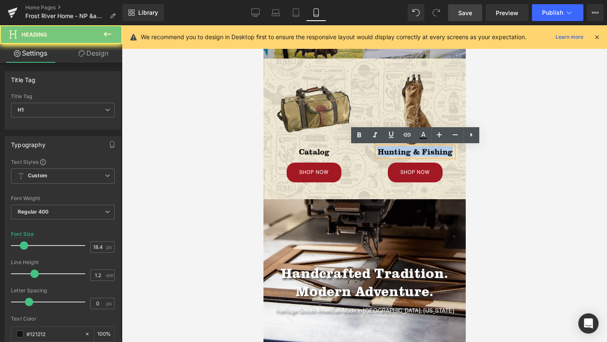
click at [449, 151] on h1 "Hunting & Fishing" at bounding box center [415, 151] width 76 height 9
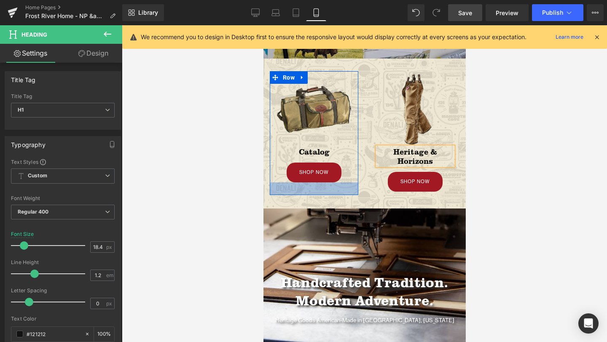
click at [343, 184] on div at bounding box center [313, 188] width 88 height 13
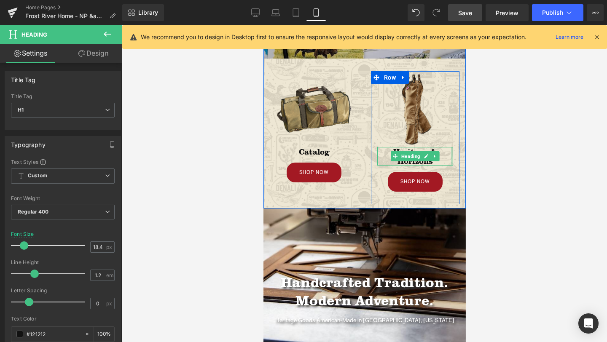
drag, startPoint x: 452, startPoint y: 154, endPoint x: 461, endPoint y: 154, distance: 9.7
click at [461, 154] on div "Image Heritage & Horizons Heading SHOP NOW Button Row" at bounding box center [414, 137] width 101 height 133
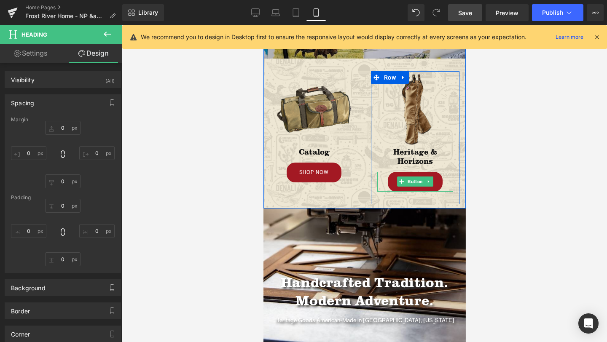
click at [382, 184] on div "SHOP NOW" at bounding box center [415, 182] width 76 height 20
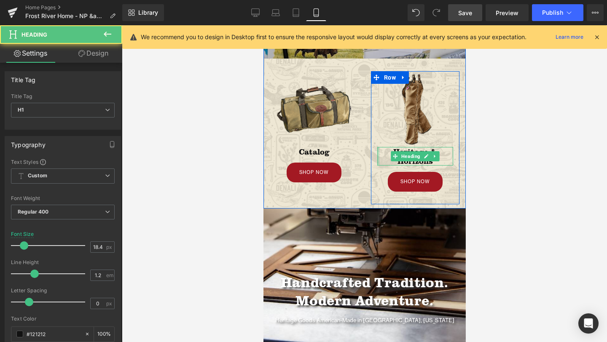
drag, startPoint x: 377, startPoint y: 156, endPoint x: 371, endPoint y: 156, distance: 5.5
click at [371, 156] on div "Image Heritage & Horizons Heading SHOP NOW Button Row" at bounding box center [414, 137] width 88 height 133
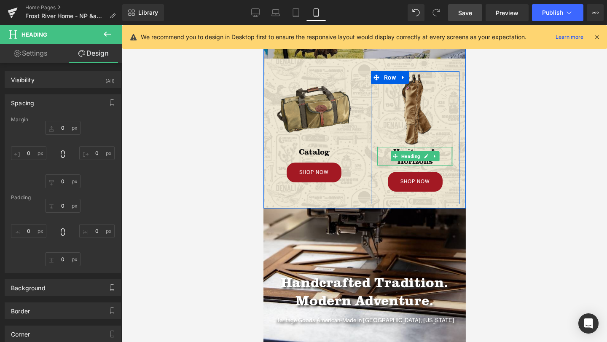
drag, startPoint x: 451, startPoint y: 154, endPoint x: 462, endPoint y: 154, distance: 11.0
click at [462, 154] on div "Image Heritage & Horizons Heading SHOP NOW Button Row" at bounding box center [414, 137] width 101 height 133
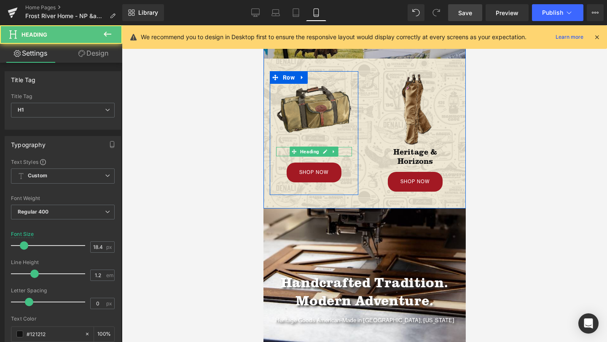
click at [285, 150] on h1 "Catalog" at bounding box center [313, 151] width 76 height 9
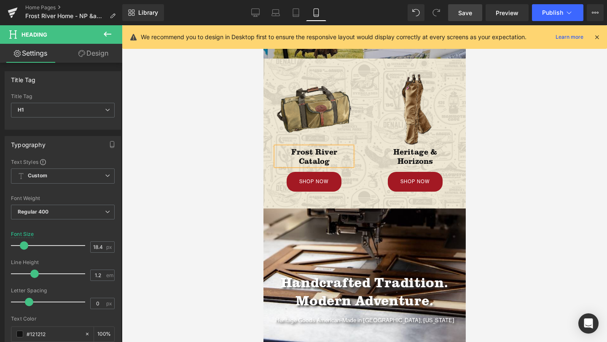
click at [263, 25] on div at bounding box center [263, 25] width 0 height 0
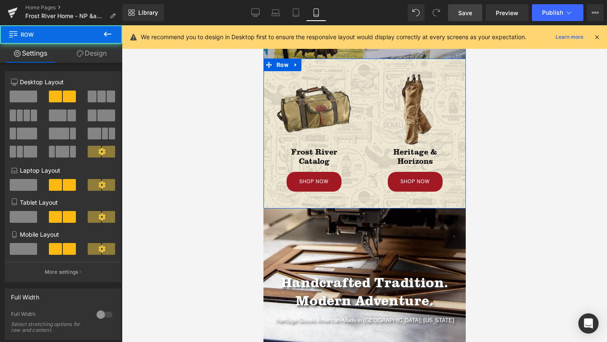
click at [365, 194] on div "Image Heritage & Horizons Heading SHOP NOW Button Row" at bounding box center [414, 137] width 101 height 133
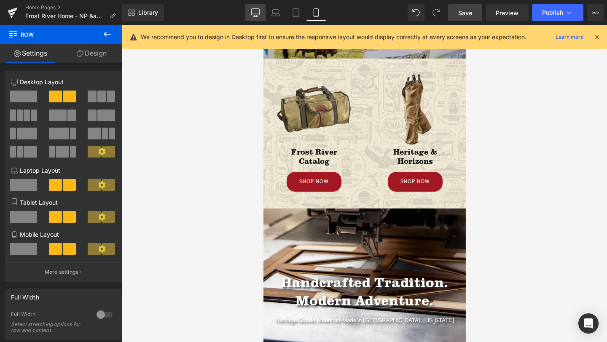
click at [257, 9] on icon at bounding box center [255, 12] width 8 height 8
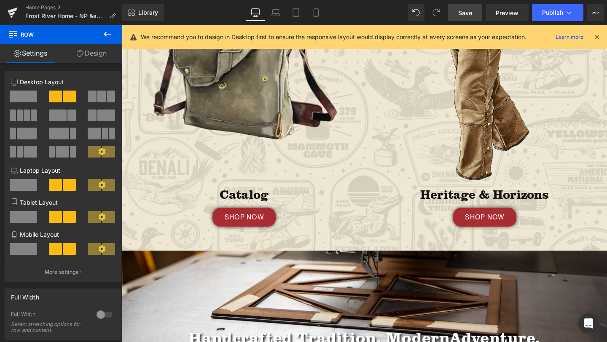
scroll to position [387, 0]
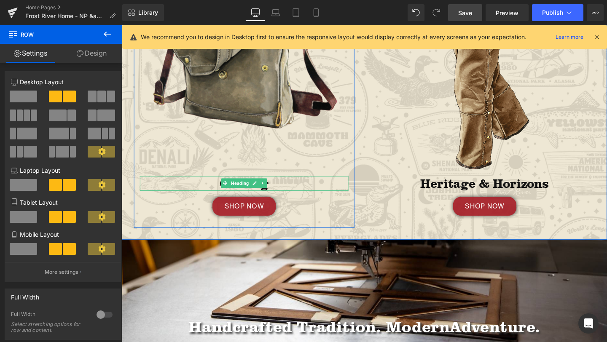
click at [215, 191] on h1 "Catalog" at bounding box center [250, 192] width 219 height 16
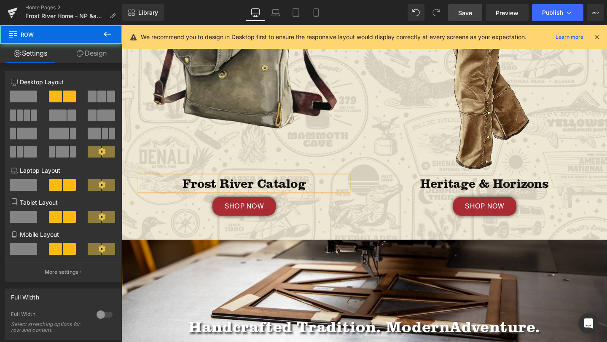
click at [371, 226] on div "Image Frost River Catalog Heading SHOP NOW Button Row" at bounding box center [250, 101] width 253 height 273
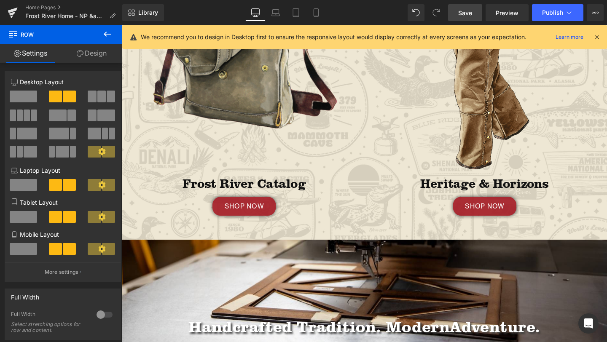
click at [468, 13] on span "Save" at bounding box center [465, 12] width 14 height 9
click at [596, 37] on icon at bounding box center [597, 37] width 8 height 8
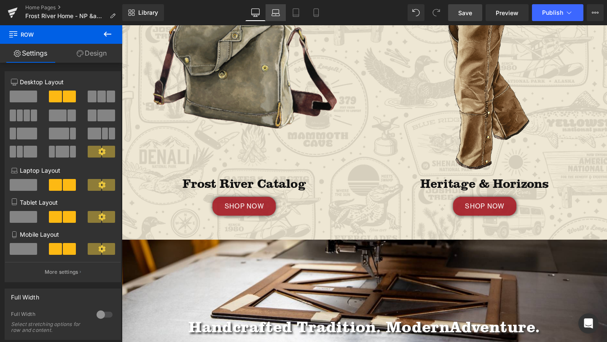
click at [274, 11] on icon at bounding box center [275, 12] width 8 height 8
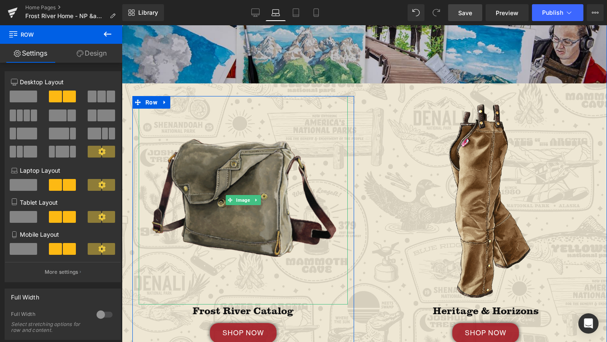
scroll to position [254, 0]
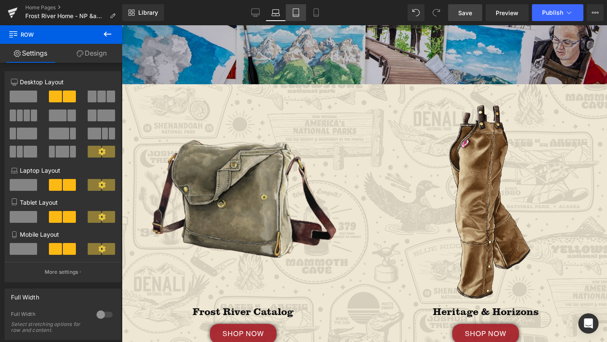
click at [290, 11] on link "Tablet" at bounding box center [296, 12] width 20 height 17
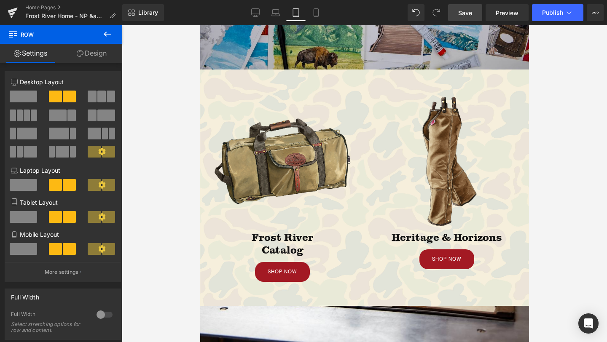
scroll to position [285, 0]
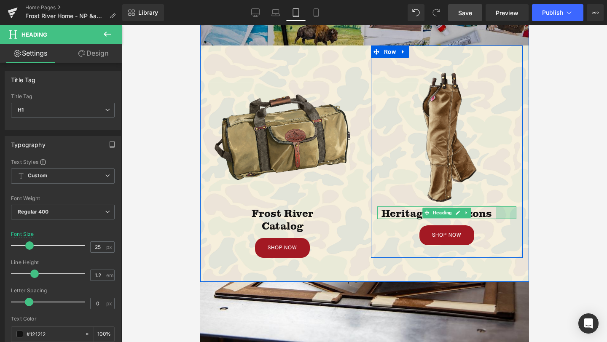
drag, startPoint x: 514, startPoint y: 213, endPoint x: 493, endPoint y: 215, distance: 20.7
click at [493, 215] on div "Heritage & Horizons Heading 49px" at bounding box center [446, 212] width 139 height 13
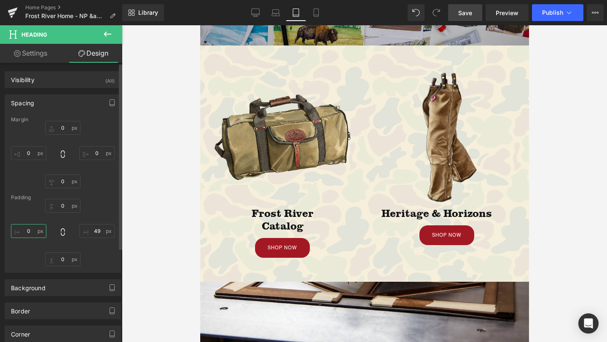
click at [28, 229] on input "0" at bounding box center [28, 231] width 35 height 14
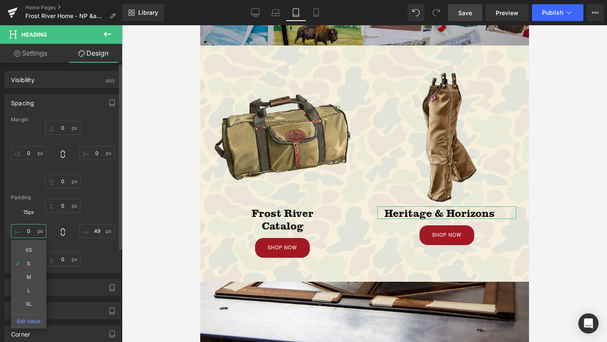
click at [32, 234] on input "0" at bounding box center [28, 231] width 35 height 14
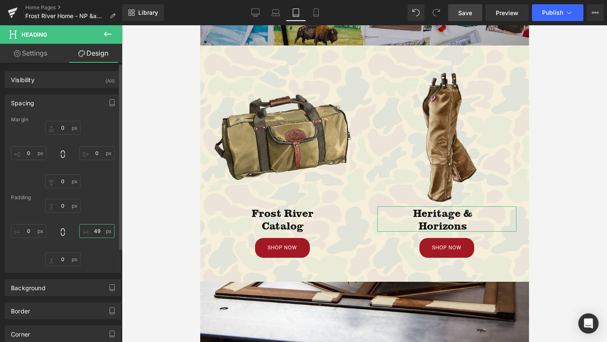
click at [93, 234] on input "49" at bounding box center [96, 231] width 35 height 14
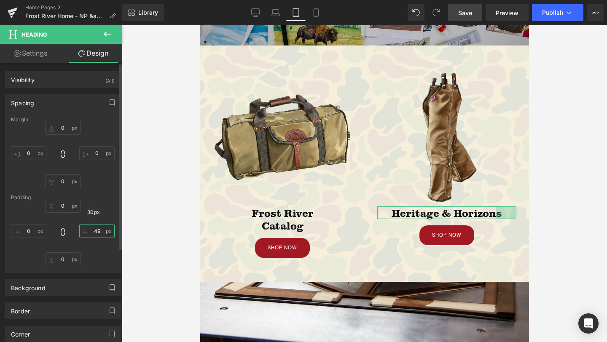
click at [95, 231] on input "49" at bounding box center [96, 231] width 35 height 14
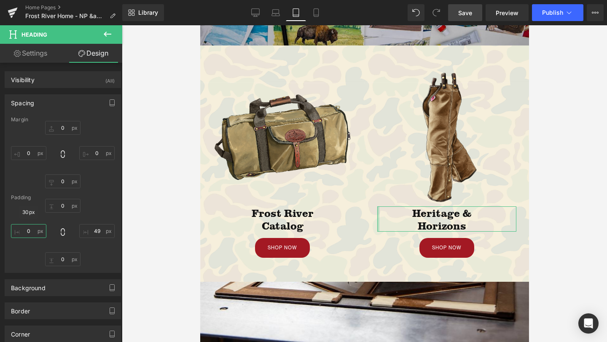
click at [26, 229] on input "0" at bounding box center [28, 231] width 35 height 14
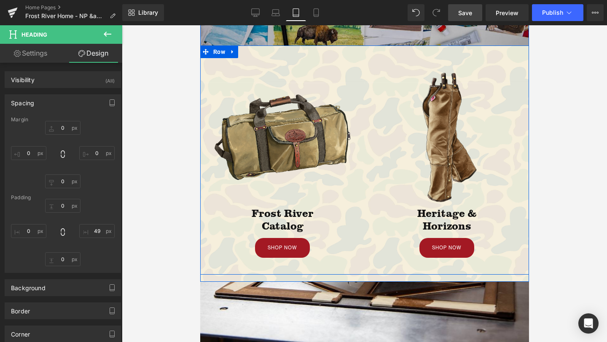
click at [365, 258] on div "Image Heritage & Horizons Heading 49px SHOP NOW Button Row" at bounding box center [446, 157] width 164 height 225
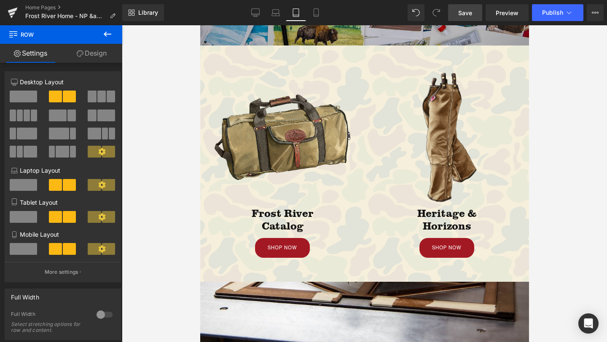
click at [469, 12] on span "Save" at bounding box center [465, 12] width 14 height 9
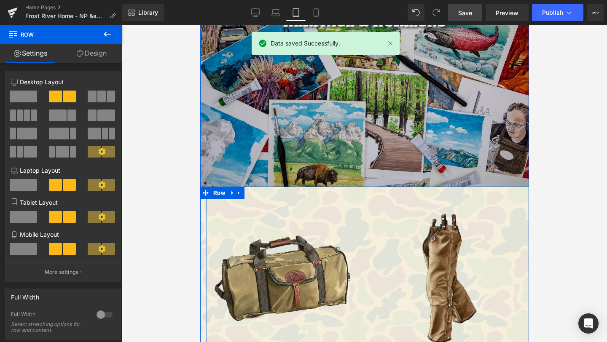
scroll to position [104, 0]
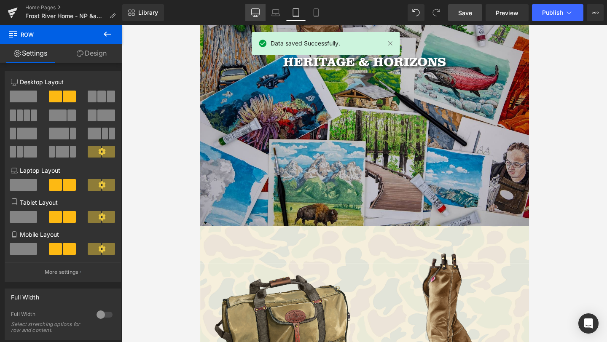
click at [251, 14] on link "Desktop" at bounding box center [255, 12] width 20 height 17
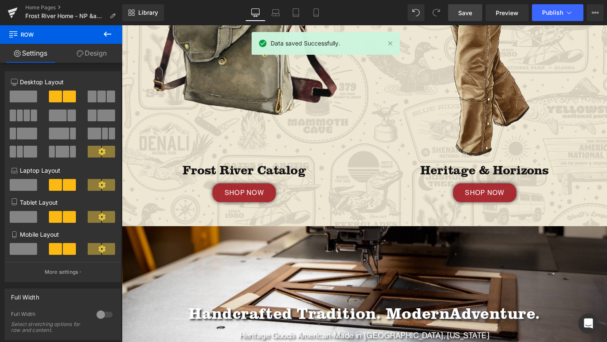
scroll to position [403, 0]
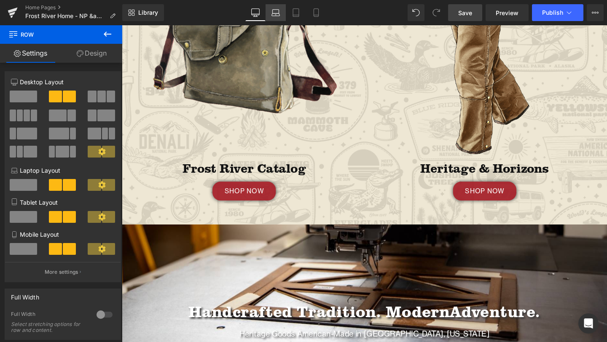
click at [275, 10] on icon at bounding box center [275, 12] width 8 height 8
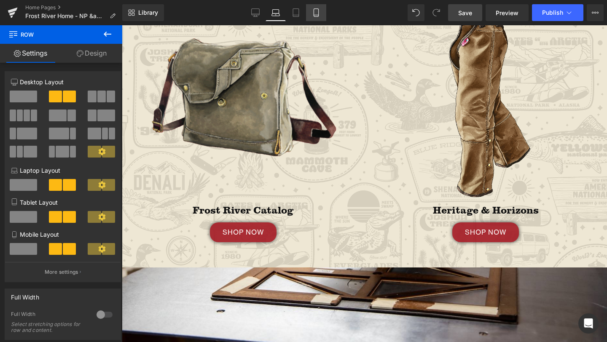
click at [316, 10] on icon at bounding box center [316, 12] width 8 height 8
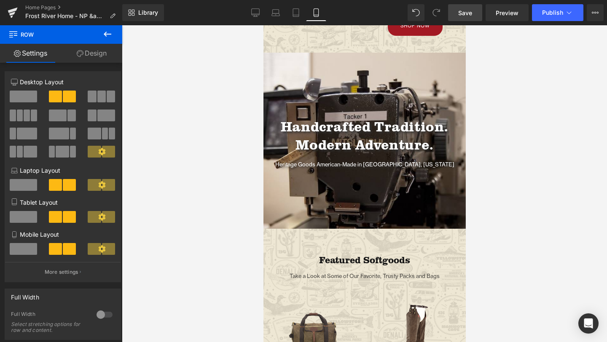
scroll to position [241, 0]
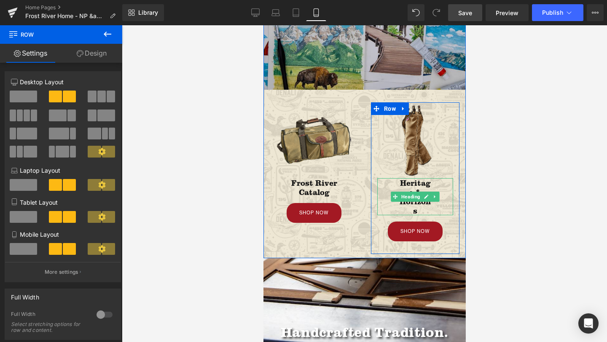
click at [445, 203] on div "Heritage & Horizons" at bounding box center [415, 196] width 76 height 37
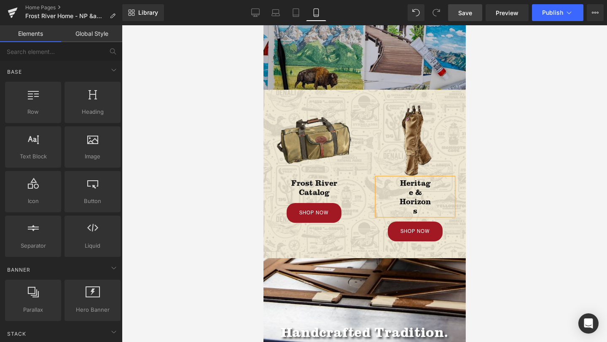
click at [482, 195] on div at bounding box center [364, 183] width 485 height 317
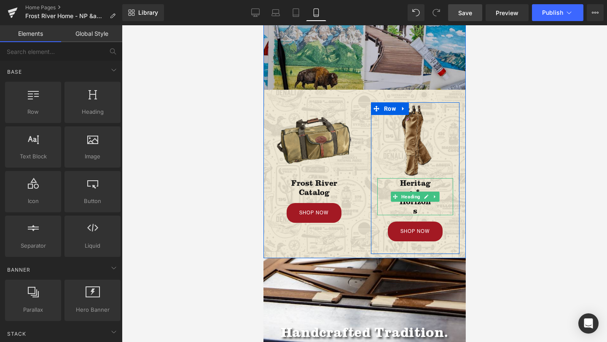
click at [441, 195] on div "Heritage & Horizons" at bounding box center [415, 196] width 76 height 37
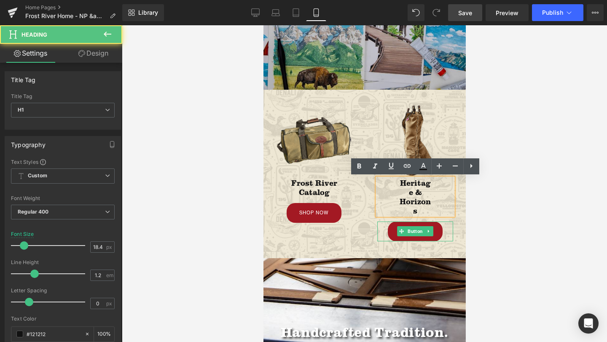
click at [448, 232] on div "SHOP NOW" at bounding box center [415, 232] width 76 height 20
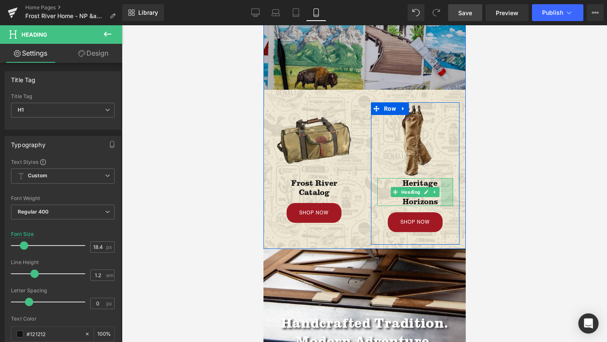
drag, startPoint x: 451, startPoint y: 192, endPoint x: 460, endPoint y: 192, distance: 9.7
click at [460, 192] on div "Image Heritage & Horizons Heading SHOP NOW Button Row" at bounding box center [414, 173] width 101 height 142
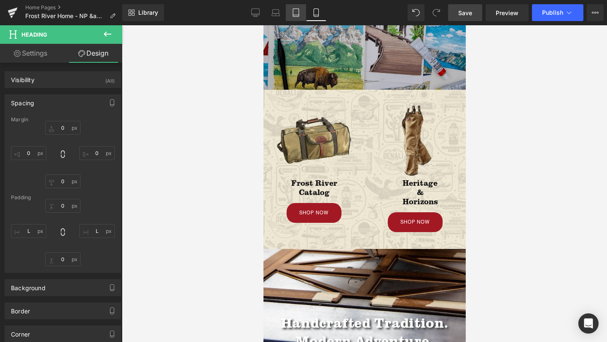
click at [297, 13] on icon at bounding box center [295, 12] width 8 height 8
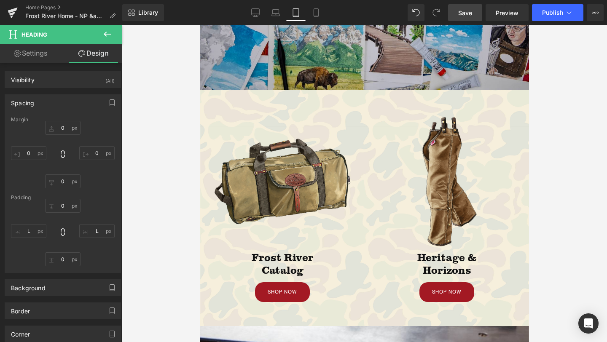
scroll to position [313, 0]
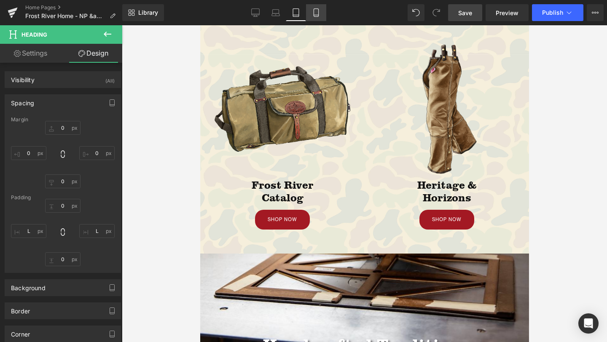
click at [319, 16] on icon at bounding box center [316, 12] width 8 height 8
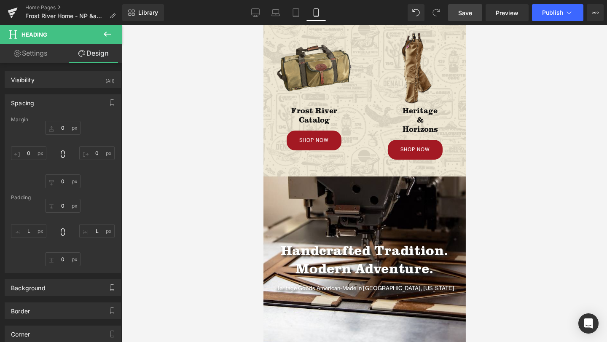
scroll to position [241, 0]
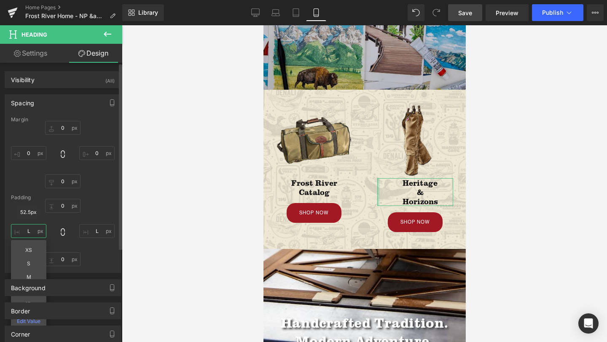
click at [34, 231] on input "L" at bounding box center [28, 231] width 35 height 14
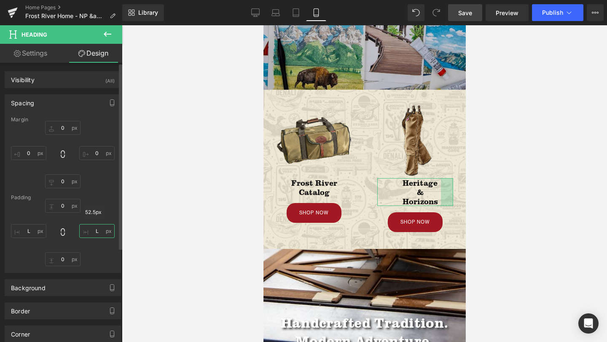
click at [94, 235] on input "L" at bounding box center [96, 231] width 35 height 14
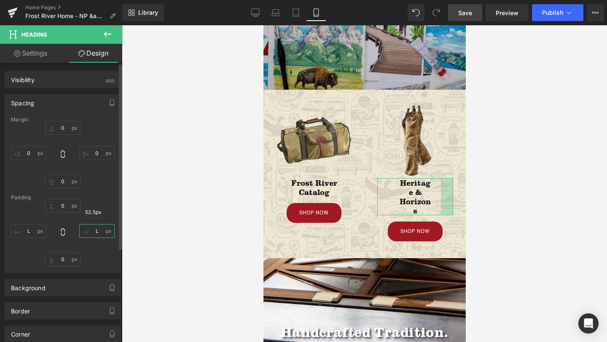
click at [95, 233] on input "L" at bounding box center [96, 231] width 35 height 14
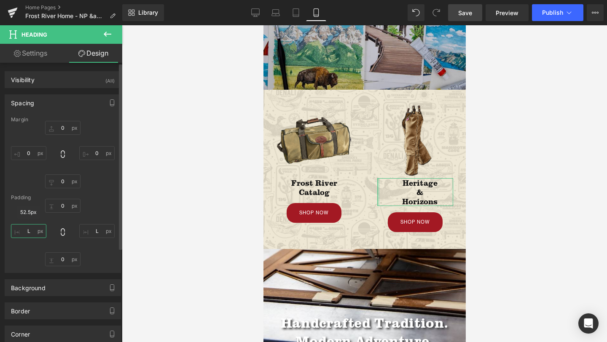
click at [31, 232] on input "L" at bounding box center [28, 231] width 35 height 14
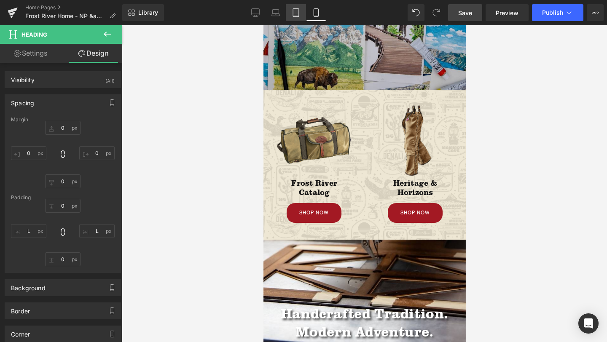
click at [296, 15] on icon at bounding box center [295, 12] width 8 height 8
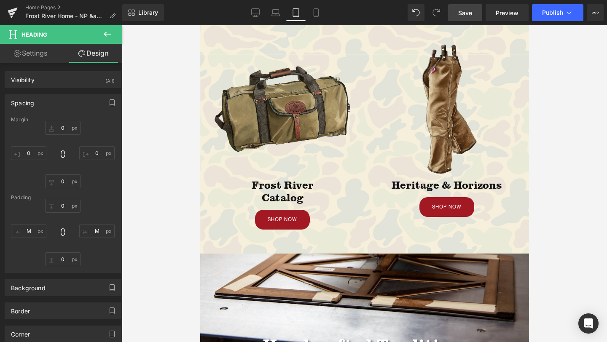
scroll to position [326, 0]
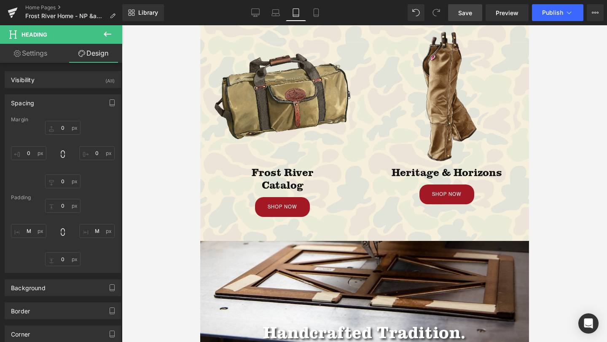
click at [549, 152] on div at bounding box center [364, 183] width 485 height 317
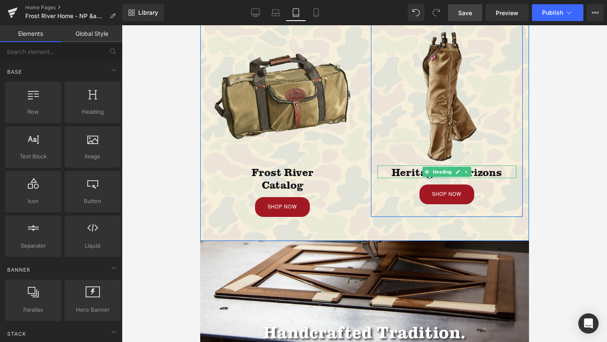
click at [482, 174] on h1 "Heritage & Horizons" at bounding box center [446, 172] width 114 height 13
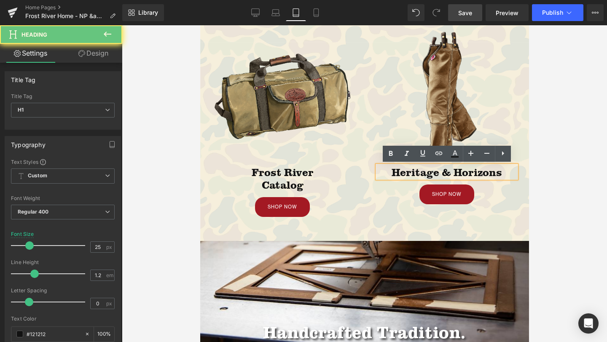
click at [454, 171] on h1 "Heritage & Horizons" at bounding box center [446, 172] width 114 height 13
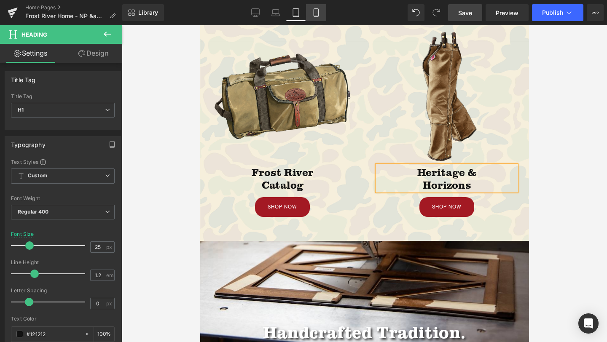
click at [316, 14] on icon at bounding box center [316, 12] width 8 height 8
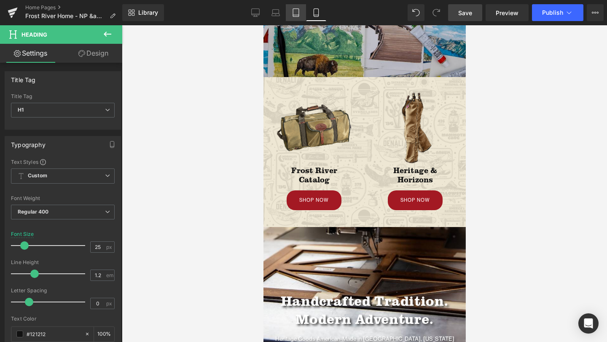
click at [297, 7] on link "Tablet" at bounding box center [296, 12] width 20 height 17
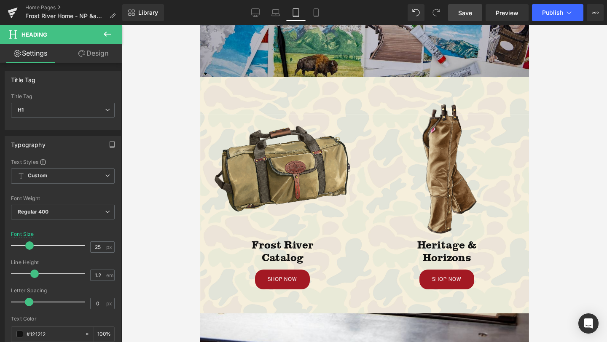
scroll to position [326, 0]
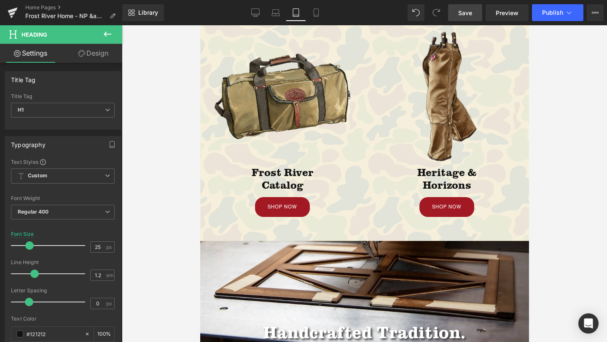
click at [463, 14] on span "Save" at bounding box center [465, 12] width 14 height 9
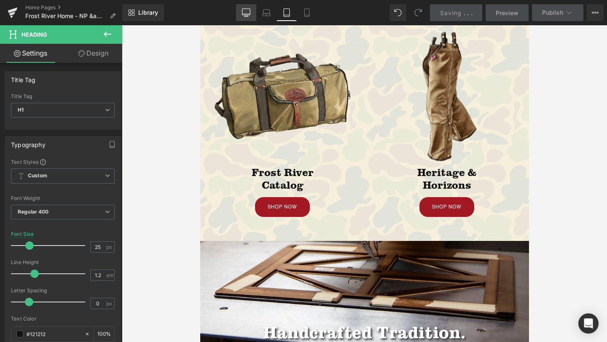
click at [242, 8] on link "Desktop" at bounding box center [246, 12] width 20 height 17
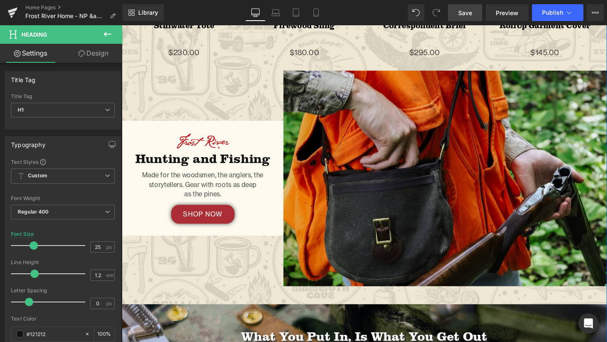
scroll to position [1157, 0]
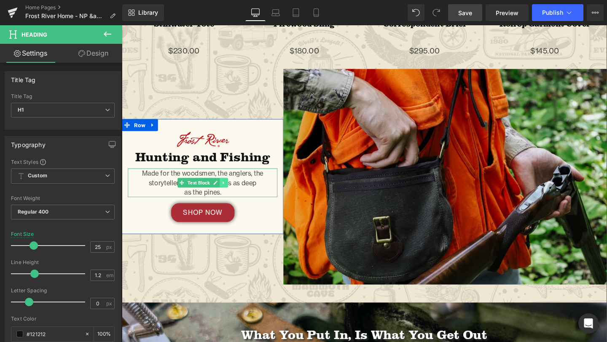
click at [229, 191] on icon at bounding box center [228, 190] width 5 height 5
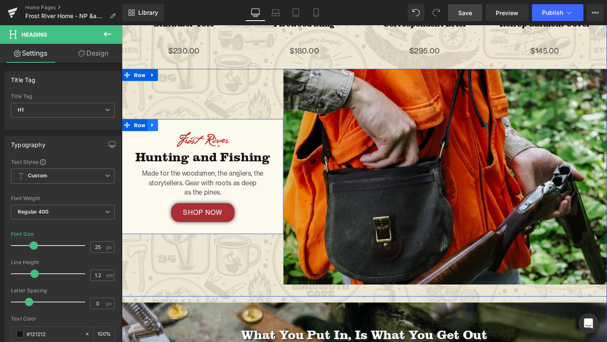
click at [155, 127] on icon at bounding box center [154, 130] width 6 height 6
click at [177, 128] on icon at bounding box center [176, 130] width 6 height 6
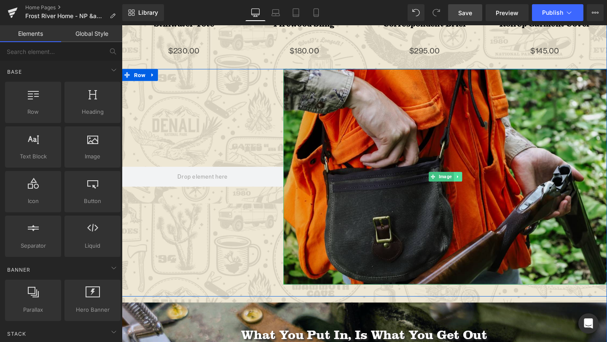
click at [475, 185] on icon at bounding box center [474, 184] width 5 height 5
click at [479, 185] on icon at bounding box center [478, 184] width 5 height 5
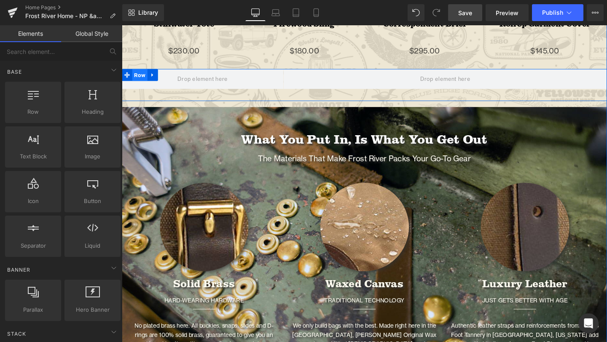
click at [141, 75] on span "Row" at bounding box center [141, 77] width 16 height 13
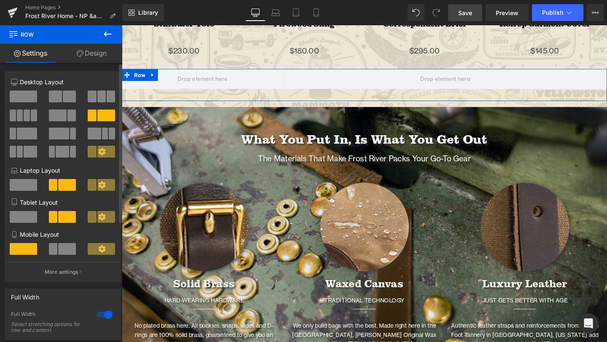
click at [21, 93] on span at bounding box center [23, 97] width 27 height 12
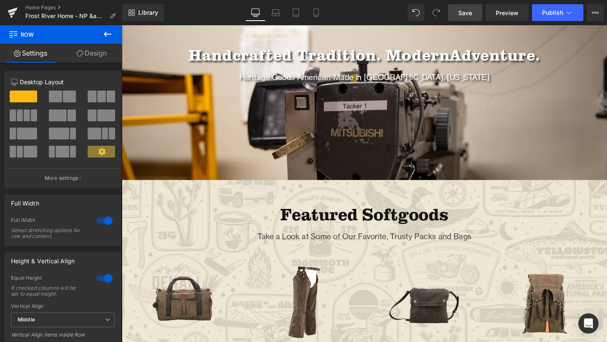
scroll to position [670, 0]
